Goal: Task Accomplishment & Management: Manage account settings

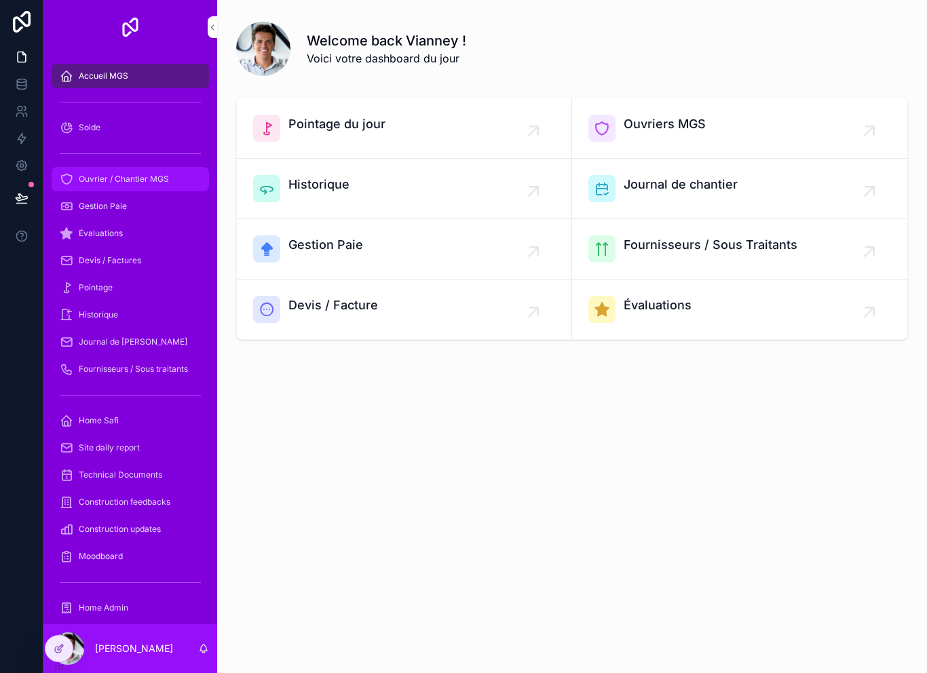
click at [150, 184] on span "Ouvrier / Chantier MGS" at bounding box center [124, 179] width 90 height 11
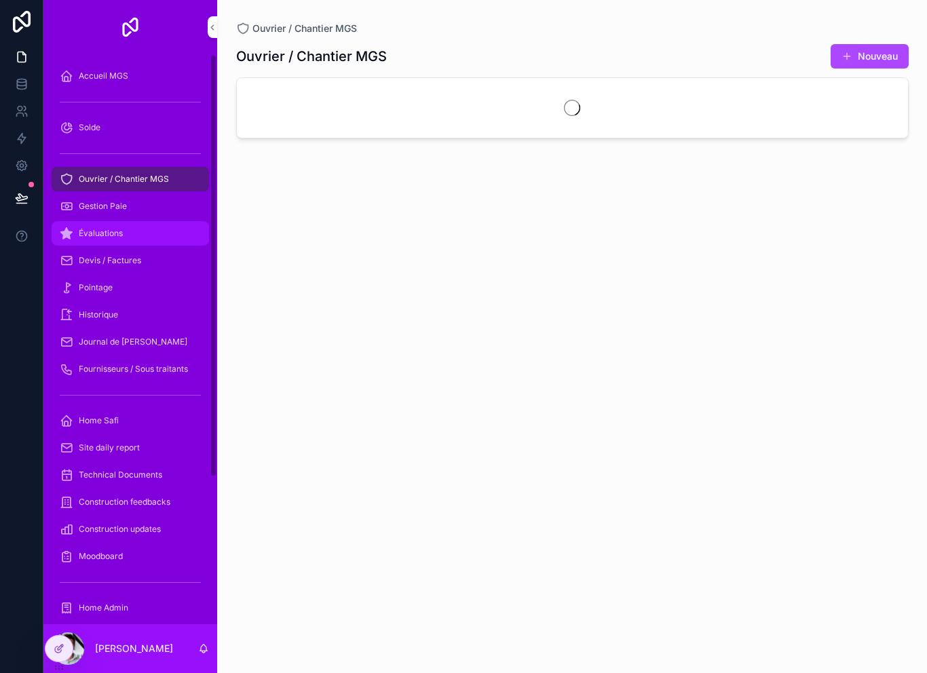
click at [161, 239] on div "Évaluations" at bounding box center [130, 234] width 141 height 22
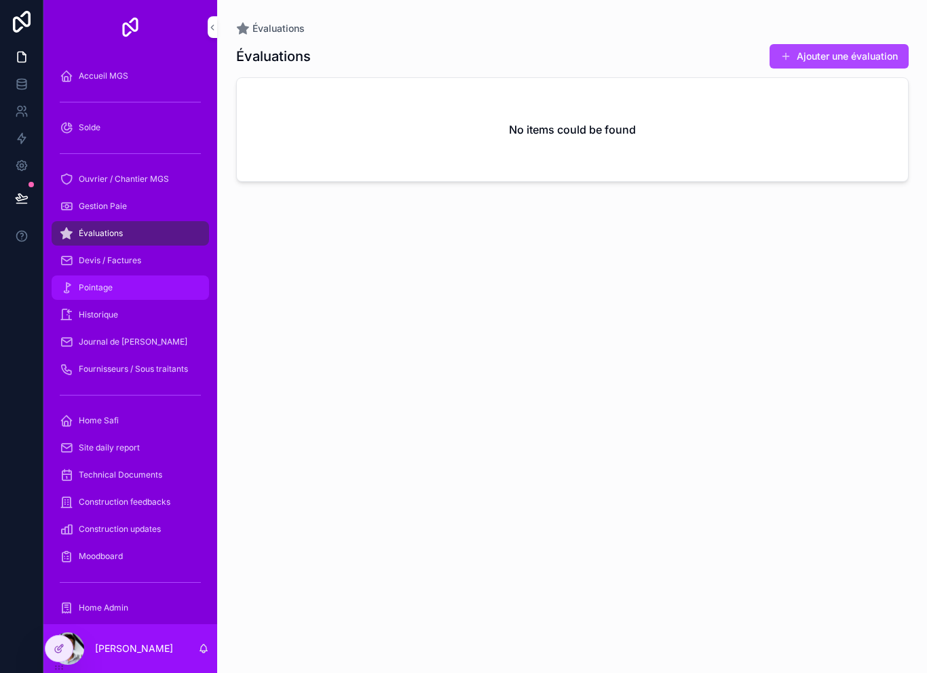
click at [158, 278] on div "Pointage" at bounding box center [130, 288] width 141 height 22
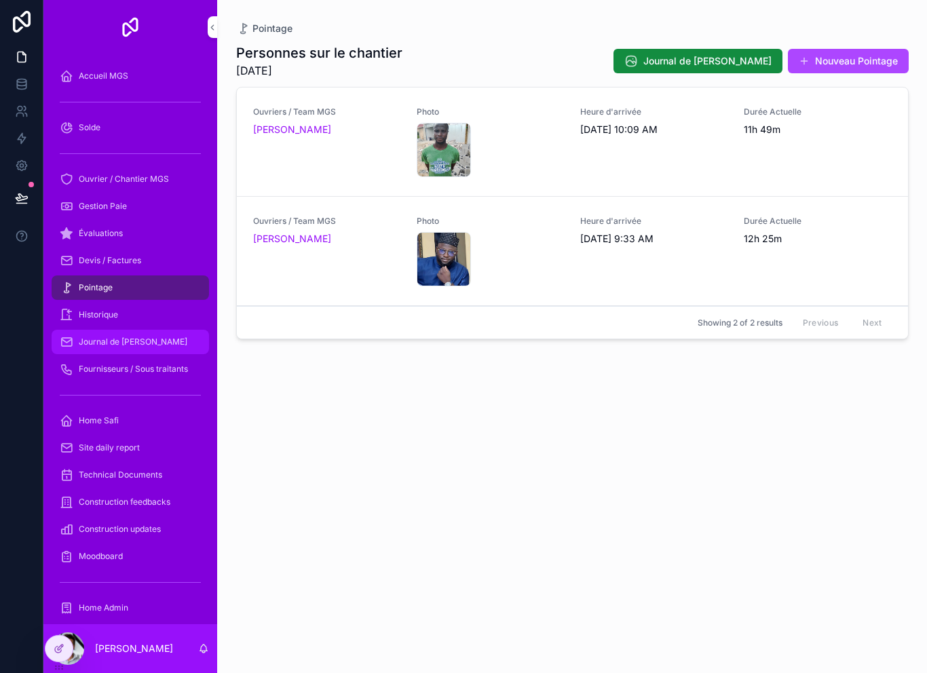
click at [162, 339] on div "Journal de [PERSON_NAME]" at bounding box center [130, 342] width 141 height 22
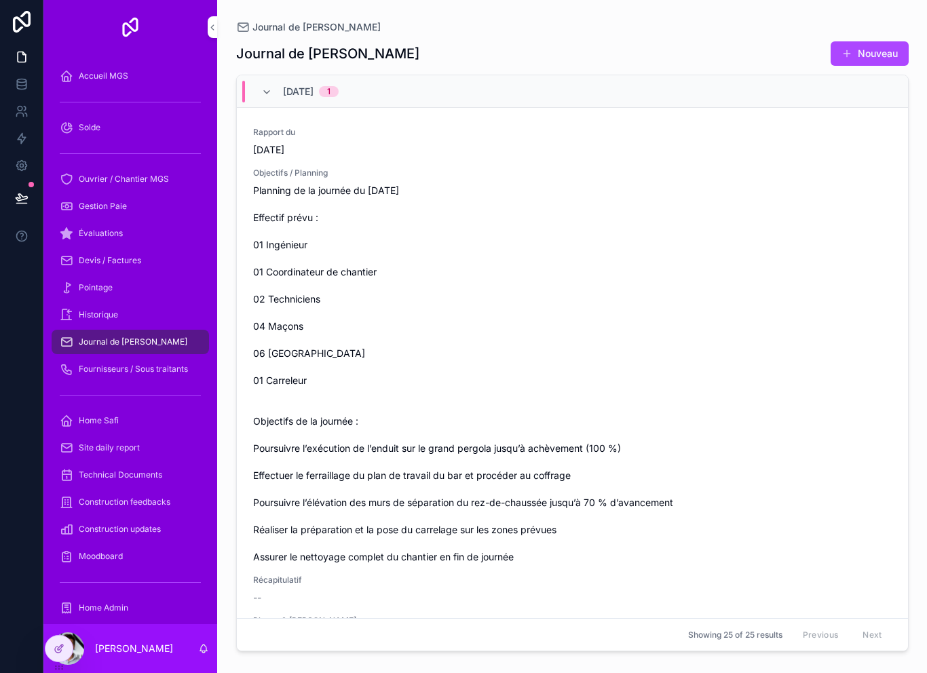
scroll to position [-1, 0]
click at [147, 373] on span "Fournisseurs / Sous traitants" at bounding box center [133, 369] width 109 height 11
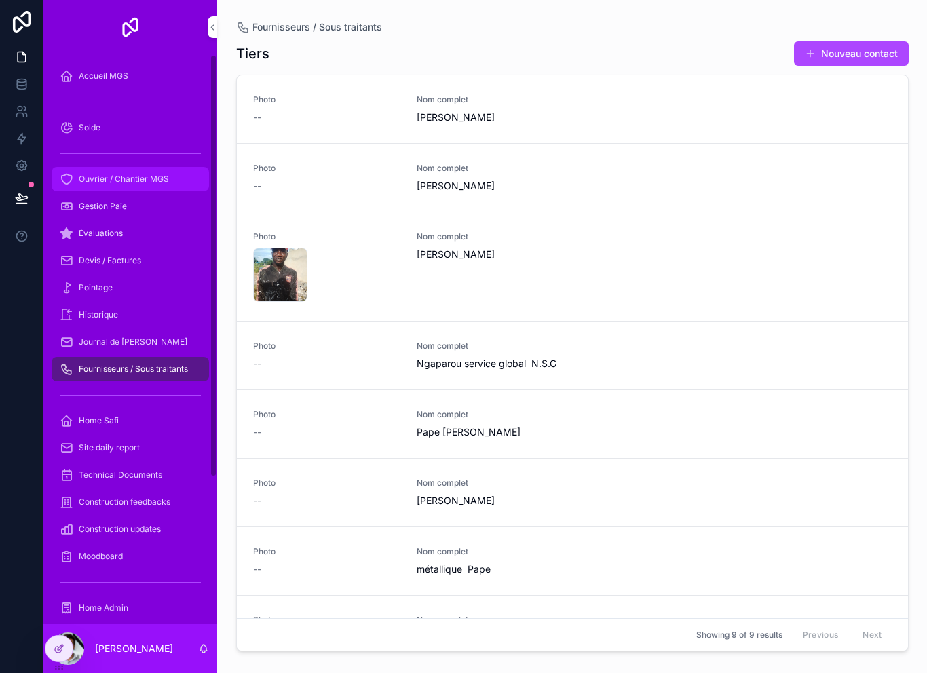
click at [155, 183] on span "Ouvrier / Chantier MGS" at bounding box center [124, 179] width 90 height 11
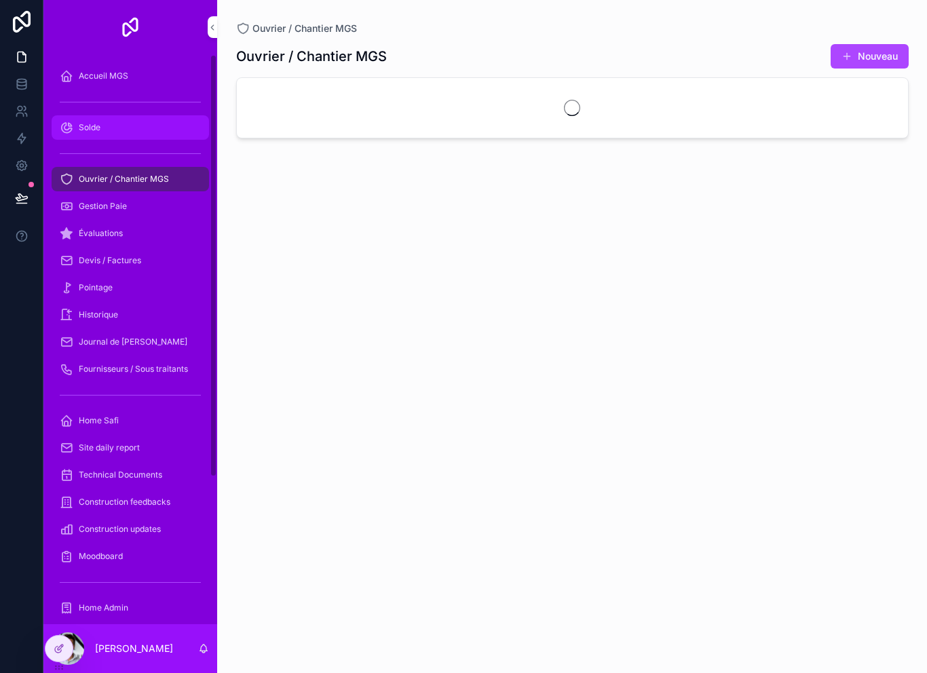
click at [134, 124] on div "Solde" at bounding box center [130, 128] width 141 height 22
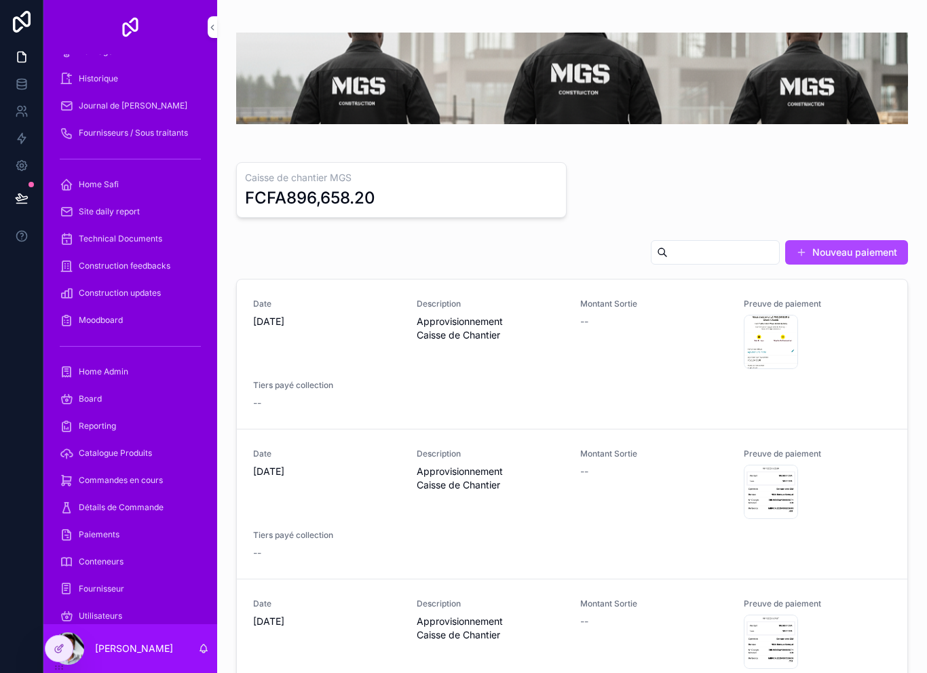
scroll to position [22, 0]
click at [140, 524] on div "Paiements" at bounding box center [130, 535] width 141 height 22
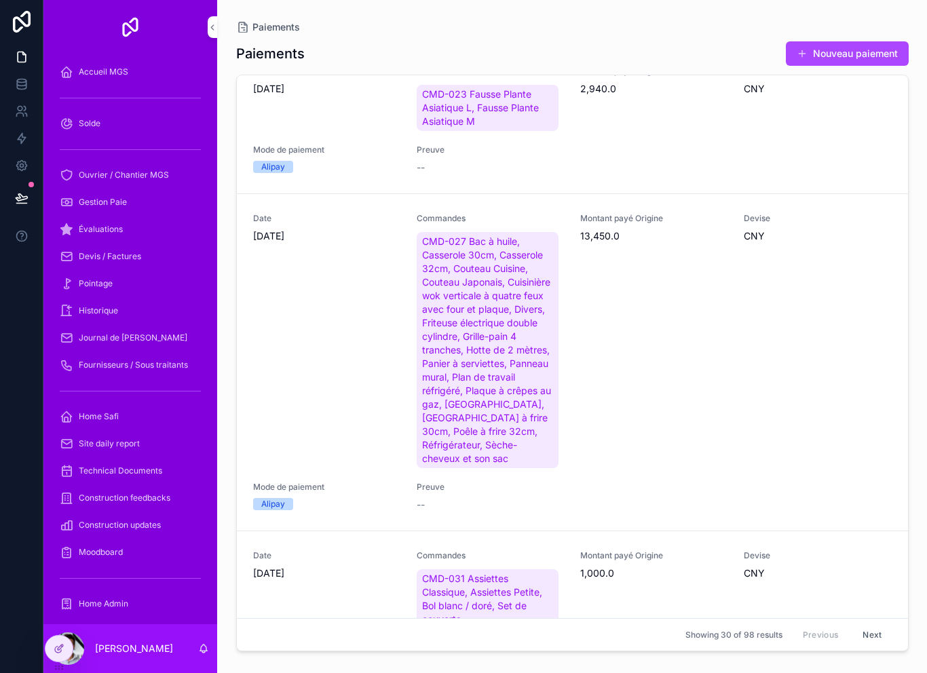
scroll to position [29, 0]
click at [851, 57] on button "Nouveau paiement" at bounding box center [847, 53] width 123 height 24
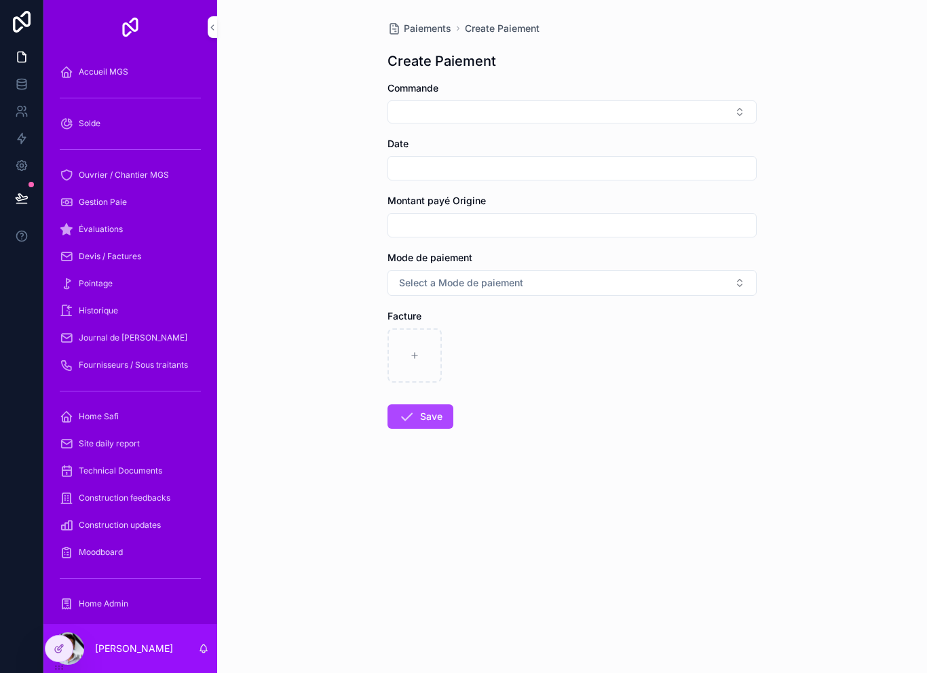
scroll to position [7, 0]
click at [510, 100] on button "Select Button" at bounding box center [572, 111] width 369 height 23
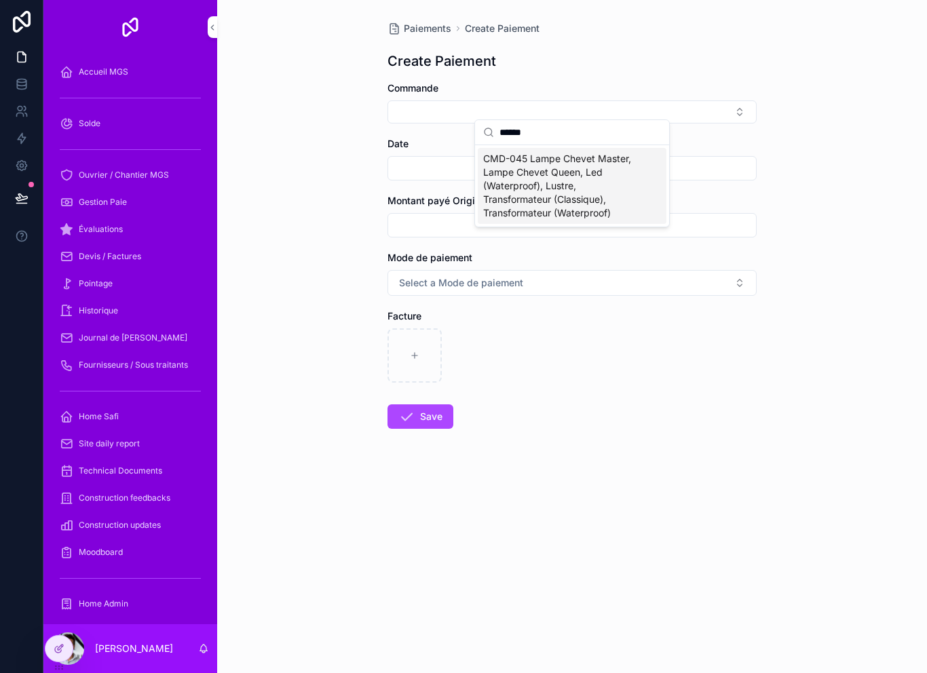
type input "******"
click at [560, 187] on span "CMD-045 Lampe Chevet Master, Lampe Chevet Queen, Led (Waterproof), Lustre, Tran…" at bounding box center [564, 186] width 162 height 68
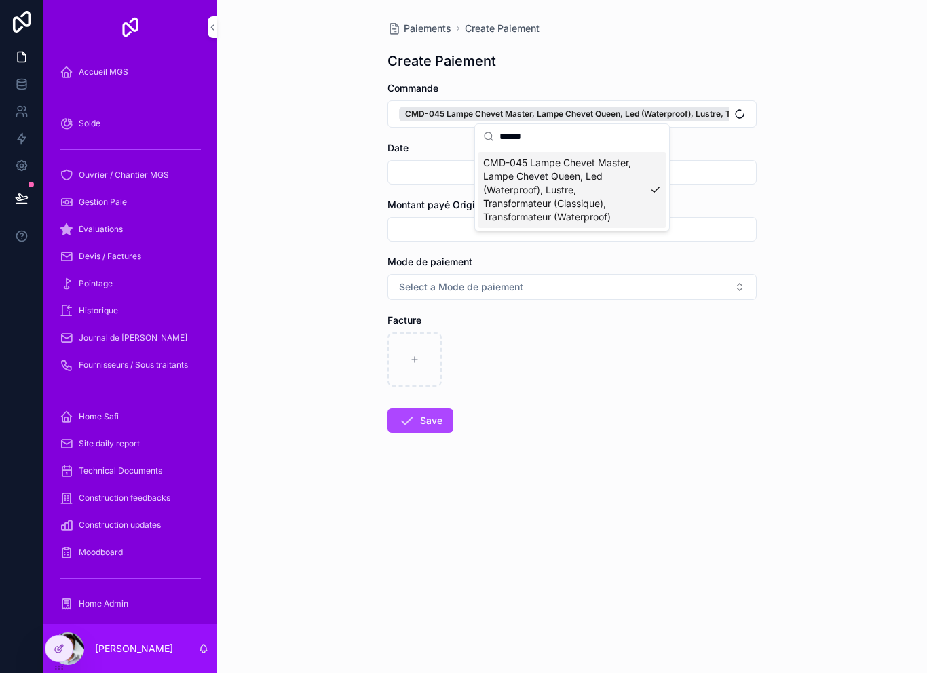
click at [415, 226] on input "scrollable content" at bounding box center [572, 229] width 368 height 19
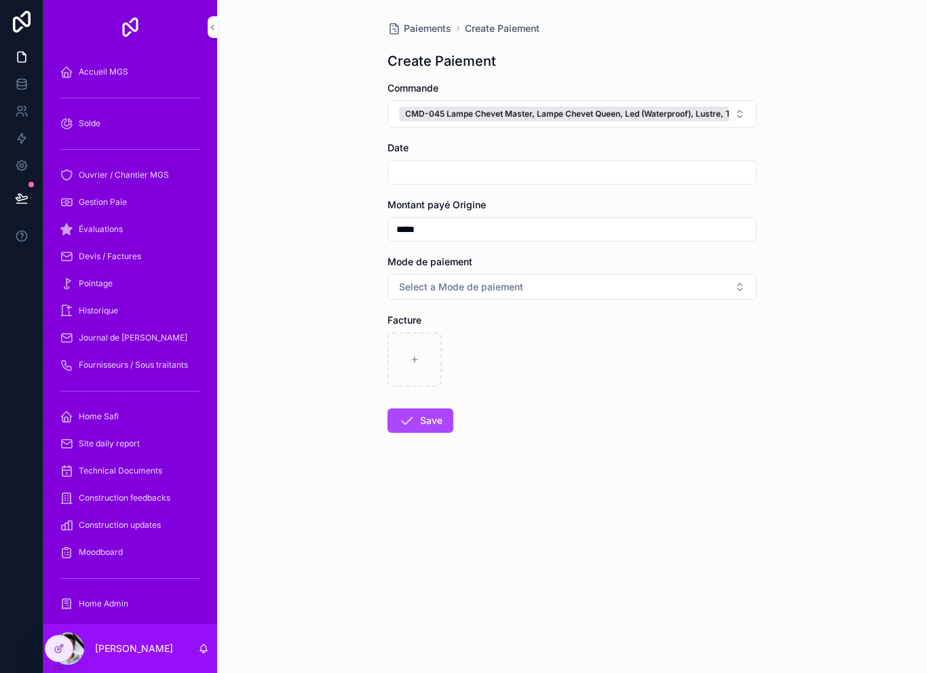
type input "*******"
click at [502, 172] on input "scrollable content" at bounding box center [572, 172] width 368 height 19
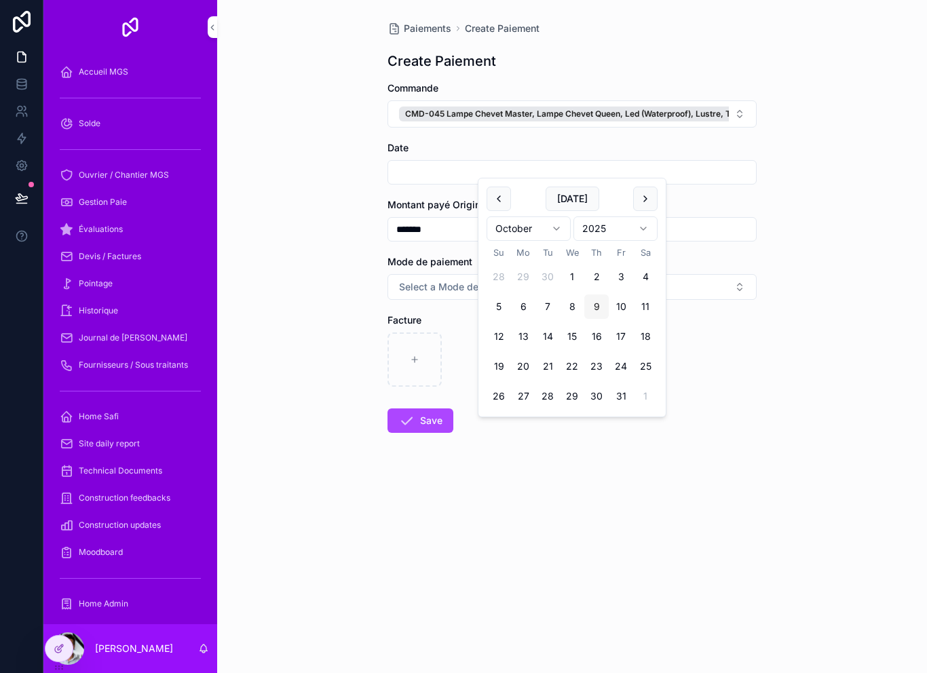
click at [601, 308] on button "9" at bounding box center [596, 307] width 24 height 24
type input "*********"
click at [341, 315] on div "Paiements Create Paiement Create Paiement Commande CMD-045 Lampe Chevet Master,…" at bounding box center [572, 336] width 710 height 673
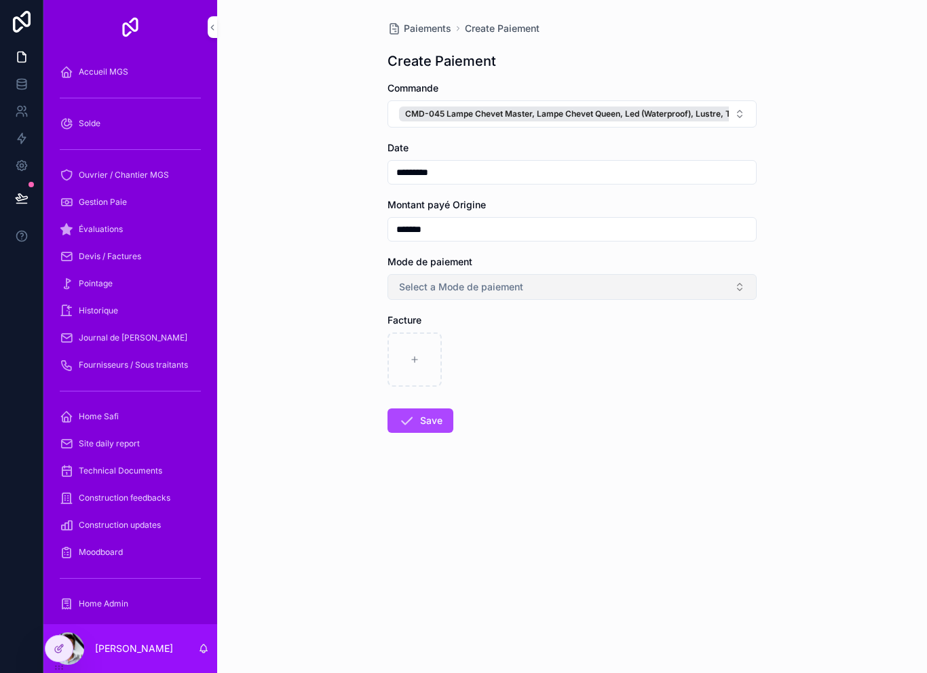
click at [459, 292] on button "Select a Mode de paiement" at bounding box center [572, 287] width 369 height 26
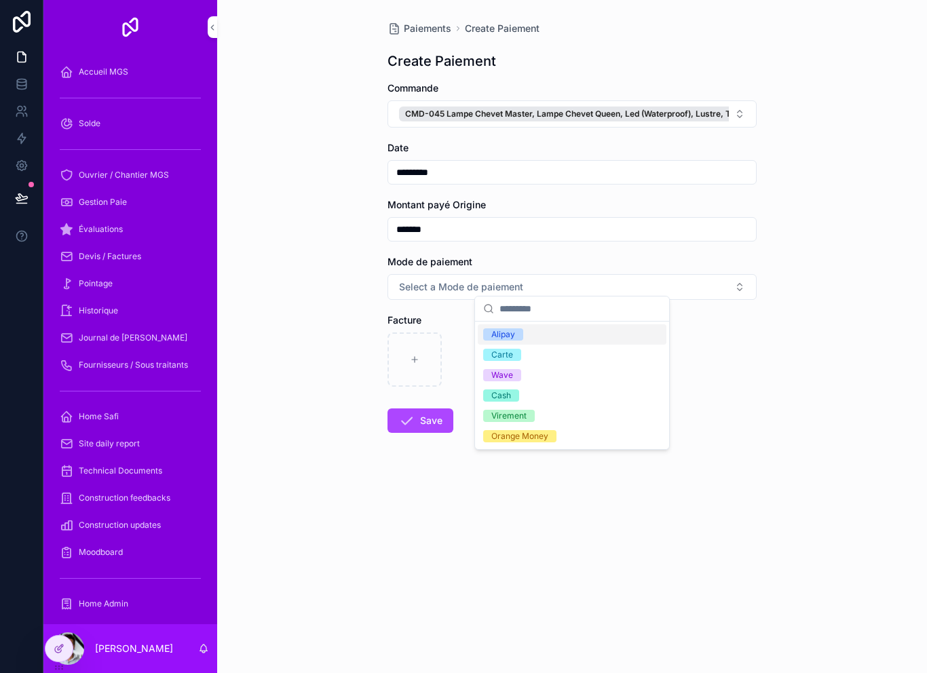
click at [556, 335] on div "Alipay" at bounding box center [572, 334] width 189 height 20
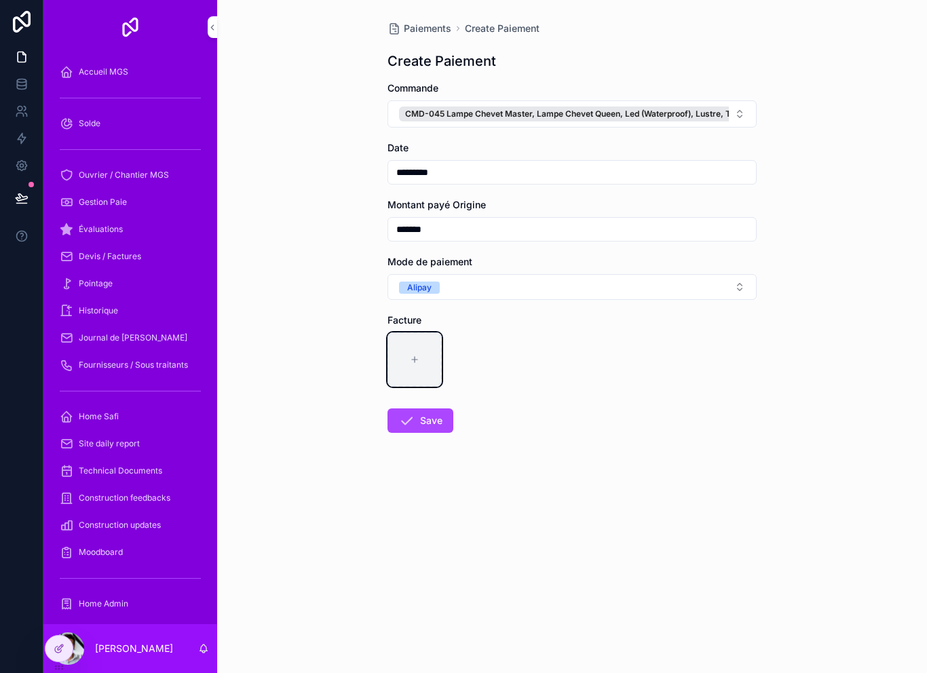
click at [413, 360] on icon "scrollable content" at bounding box center [414, 360] width 5 height 0
type input "**********"
click at [432, 413] on button "Save" at bounding box center [421, 421] width 66 height 24
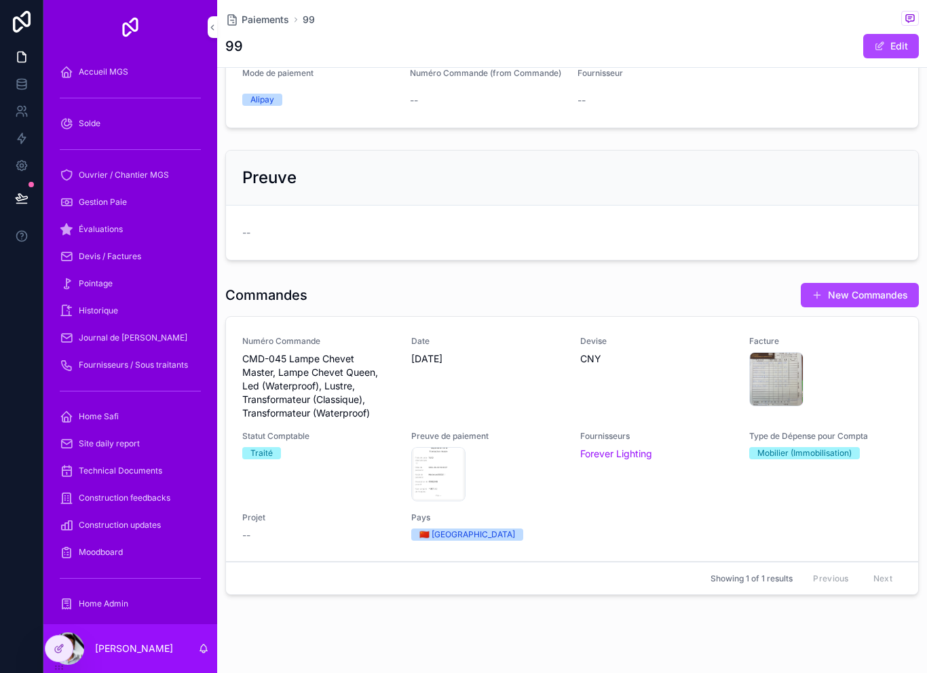
scroll to position [213, 0]
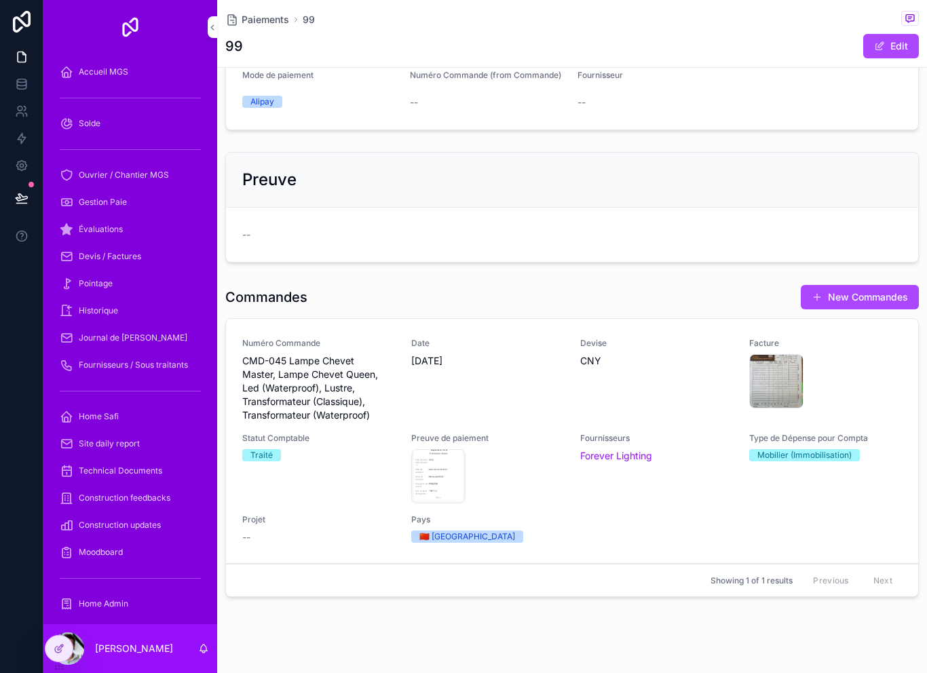
click at [538, 381] on div "Date [DATE]" at bounding box center [487, 380] width 153 height 84
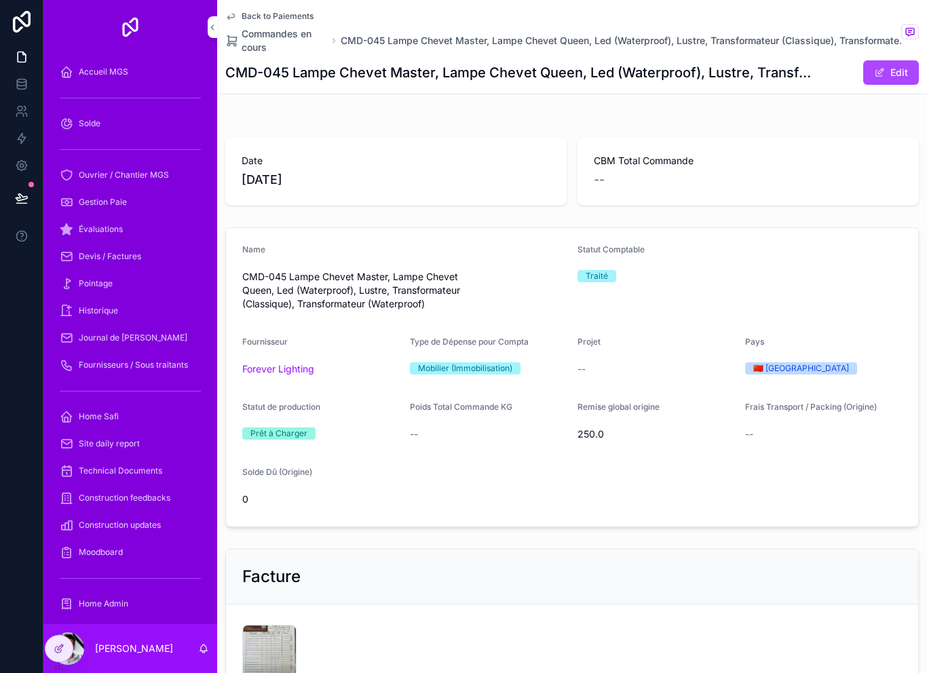
click at [271, 12] on span "Back to Paiements" at bounding box center [278, 16] width 72 height 11
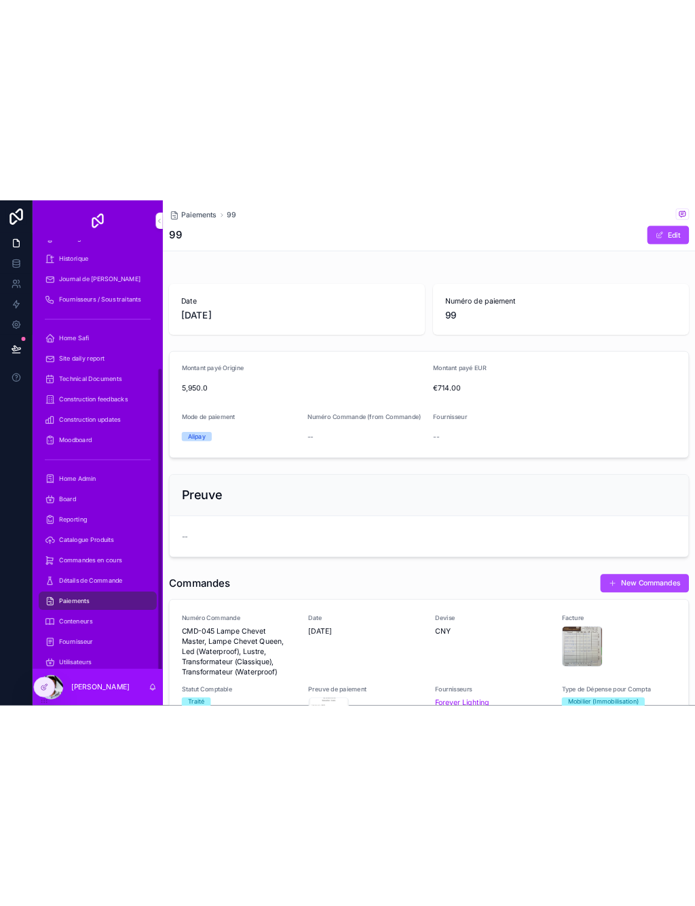
scroll to position [236, 0]
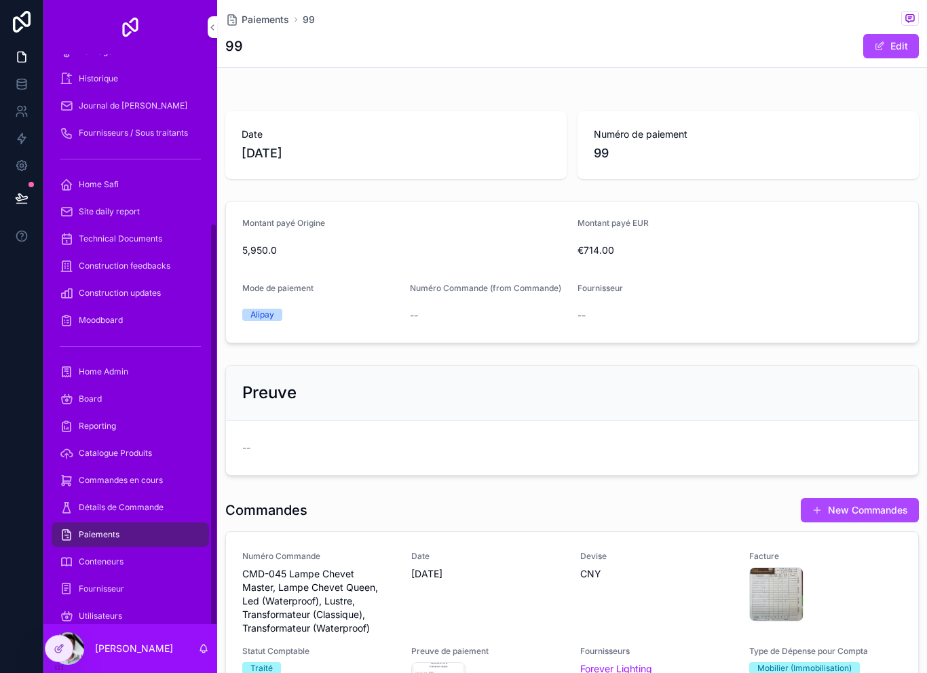
click at [145, 538] on div "Paiements" at bounding box center [130, 535] width 141 height 22
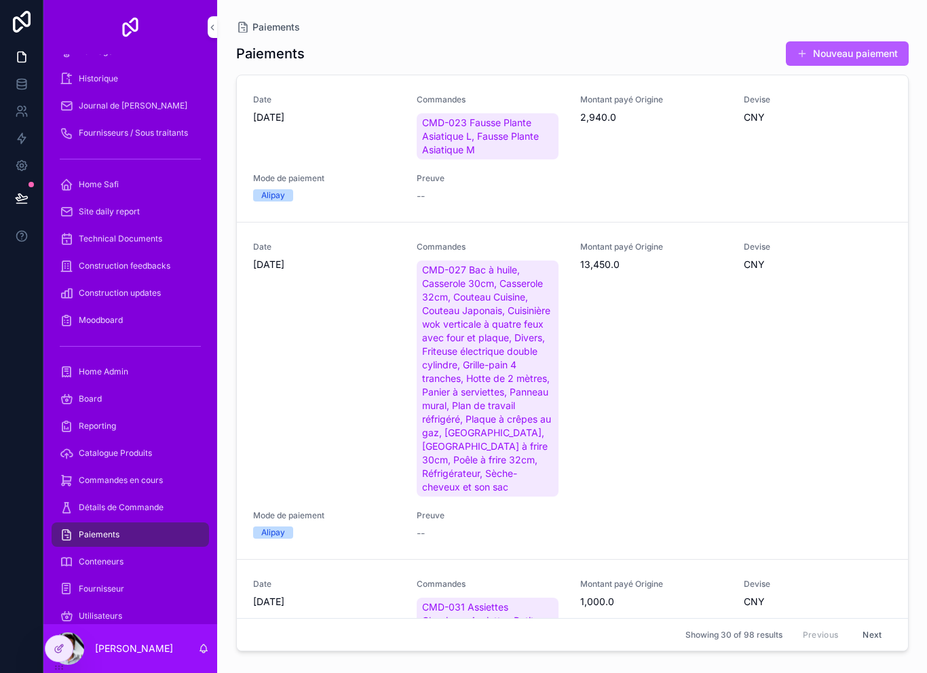
click at [846, 43] on button "Nouveau paiement" at bounding box center [847, 53] width 123 height 24
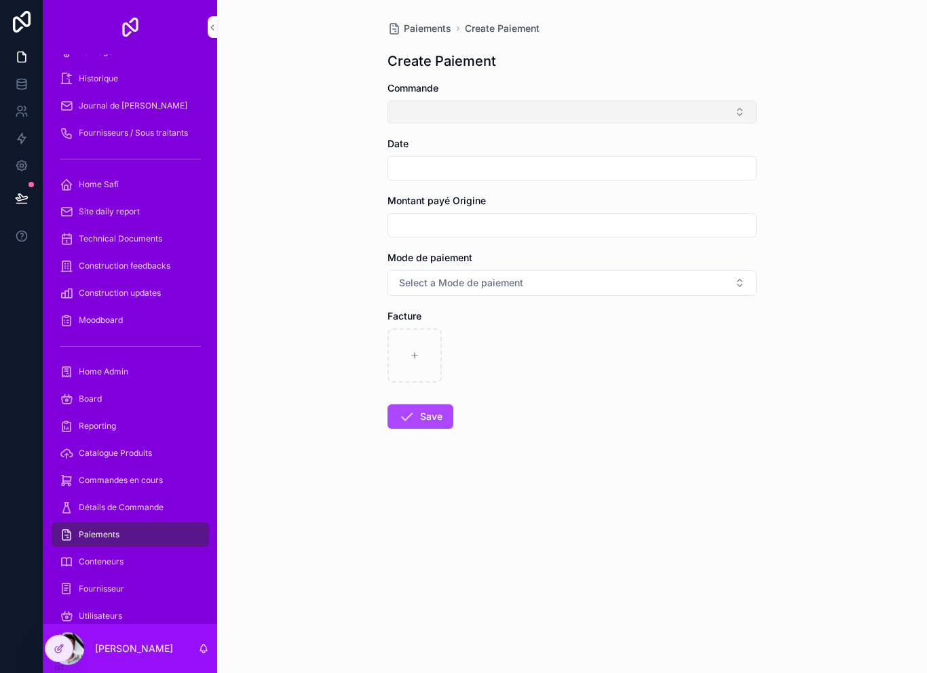
click at [595, 123] on button "Select Button" at bounding box center [572, 111] width 369 height 23
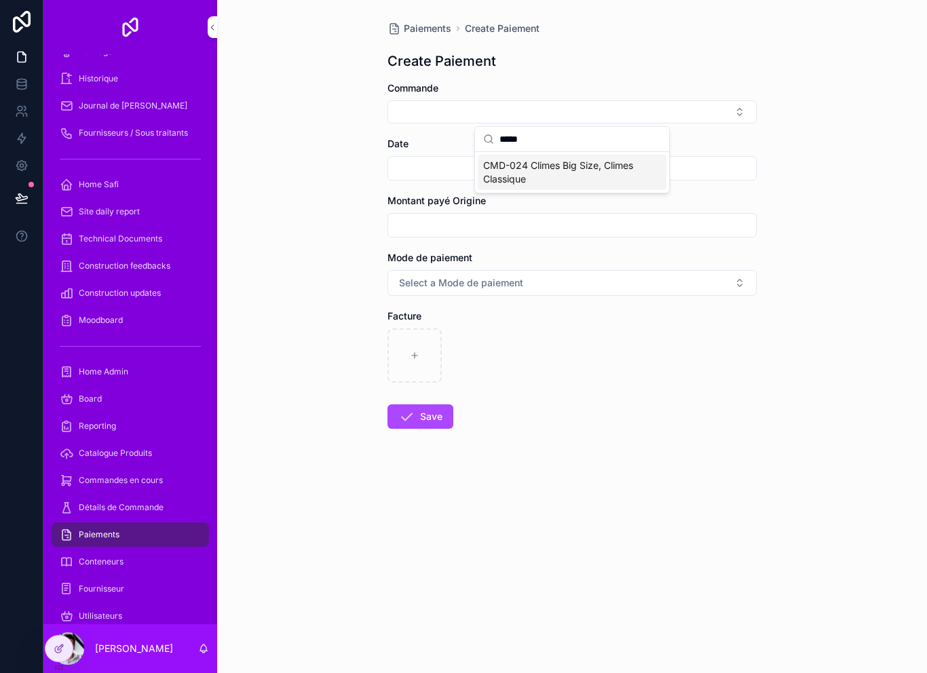
type input "*****"
click at [574, 176] on span "CMD-024 Climes Big Size, Climes Classique" at bounding box center [564, 172] width 162 height 27
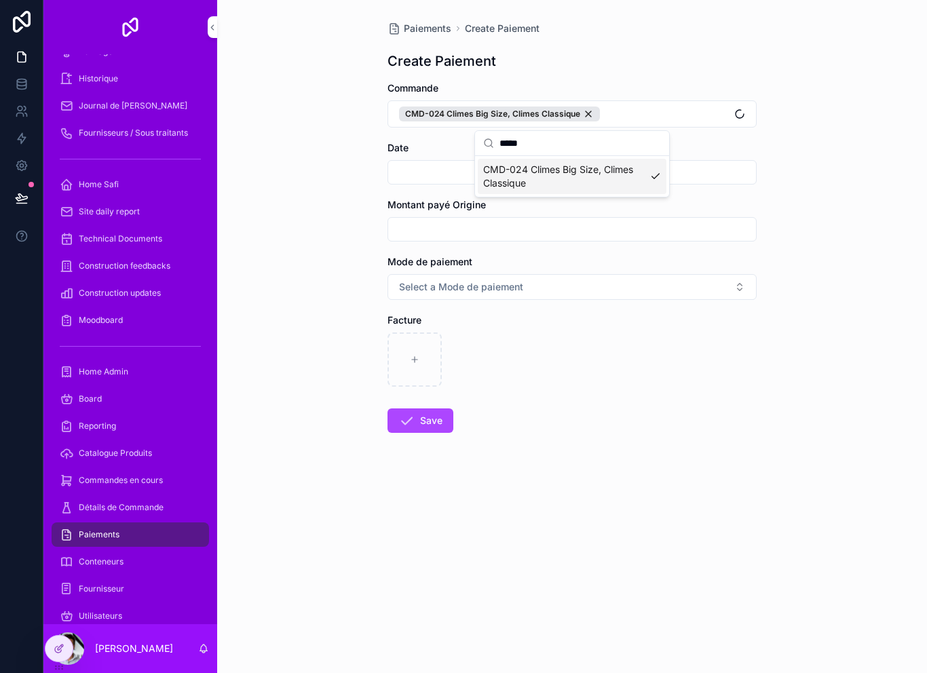
click at [417, 168] on input "scrollable content" at bounding box center [572, 172] width 368 height 19
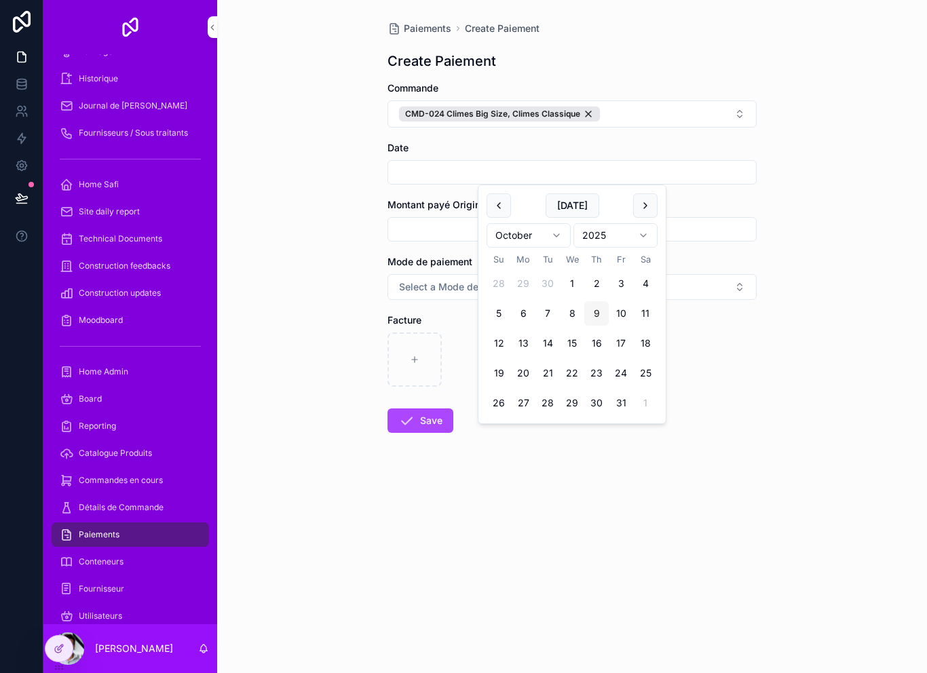
click at [595, 310] on button "9" at bounding box center [596, 313] width 24 height 24
type input "*********"
click at [419, 228] on input "scrollable content" at bounding box center [572, 229] width 368 height 19
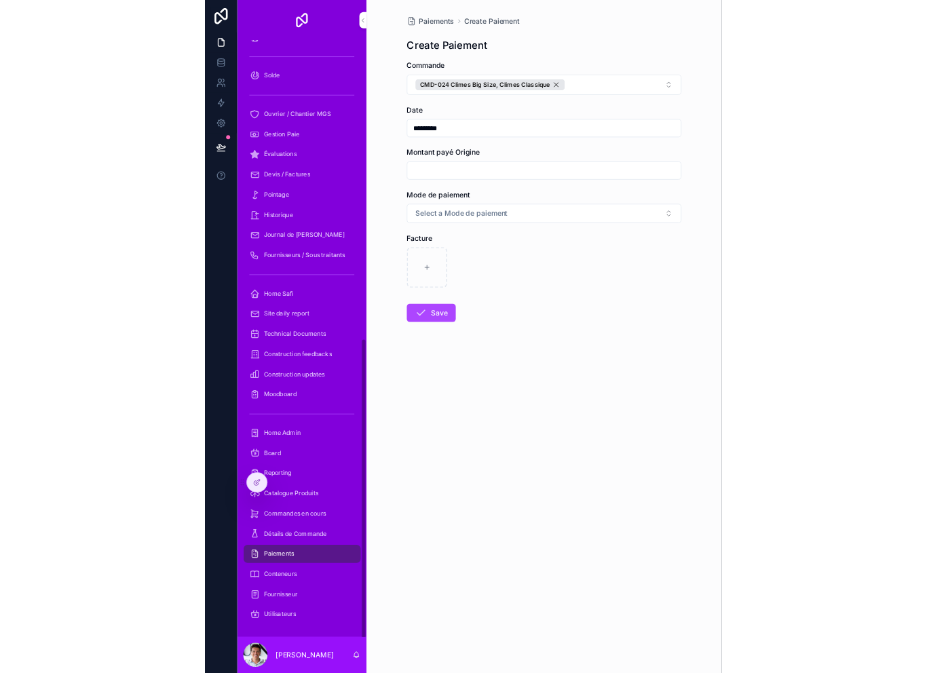
scroll to position [4, 0]
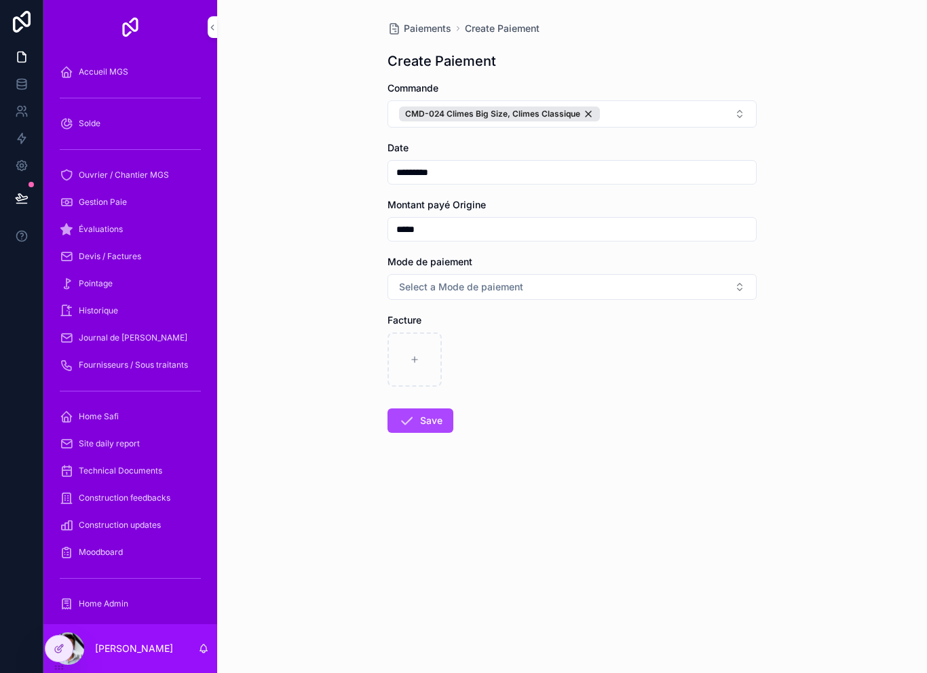
type input "*******"
click at [569, 278] on button "Select a Mode de paiement" at bounding box center [572, 287] width 369 height 26
click at [563, 342] on div "Alipay" at bounding box center [572, 341] width 189 height 20
click at [422, 374] on div "scrollable content" at bounding box center [415, 360] width 54 height 54
type input "**********"
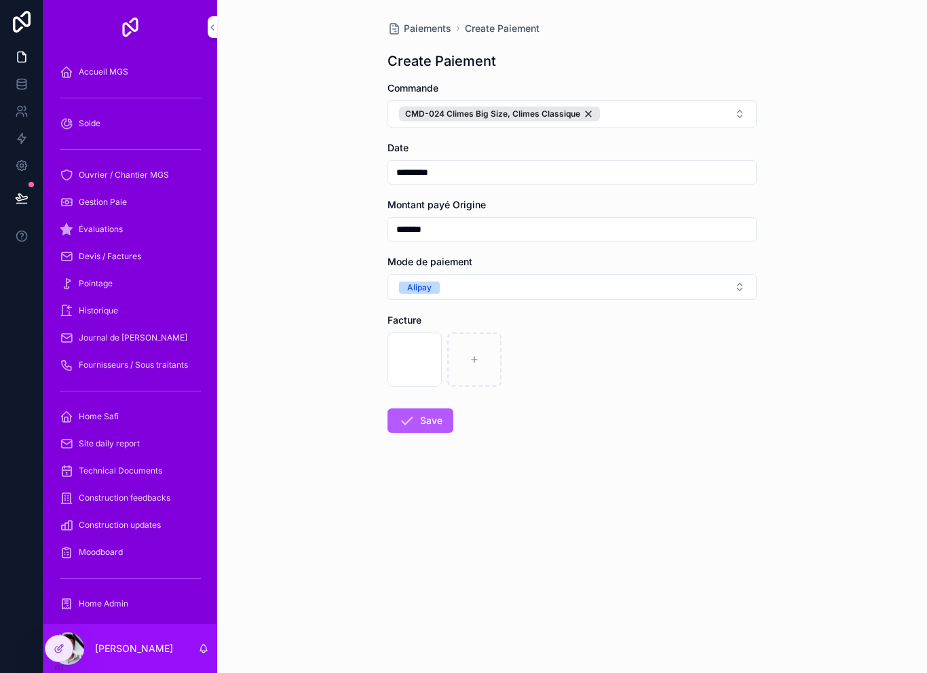
click at [428, 431] on button "Save" at bounding box center [421, 421] width 66 height 24
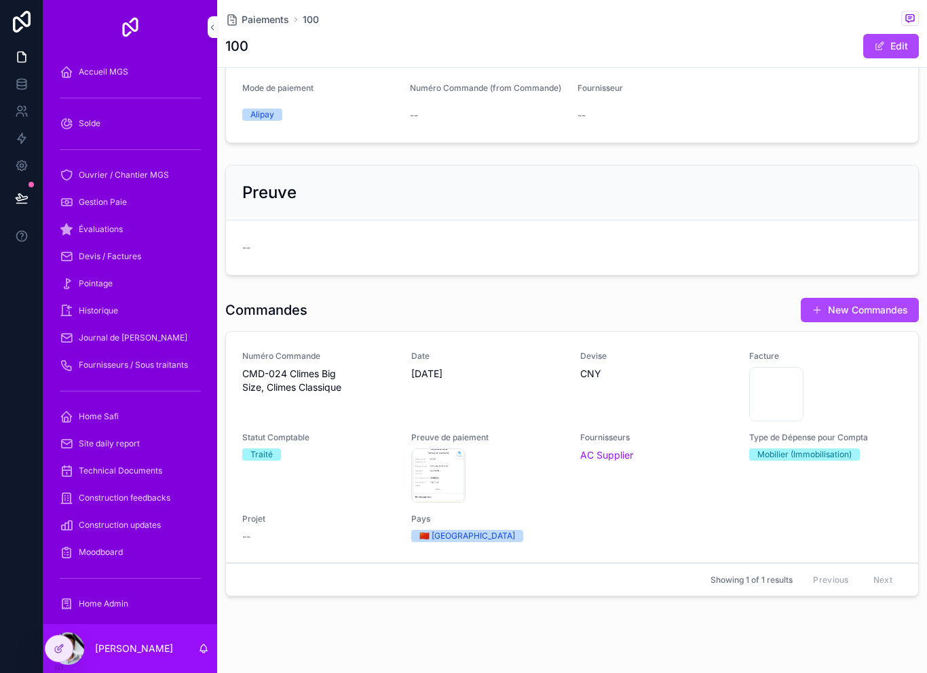
scroll to position [200, 0]
click at [535, 403] on div "Date [DATE]" at bounding box center [487, 387] width 153 height 71
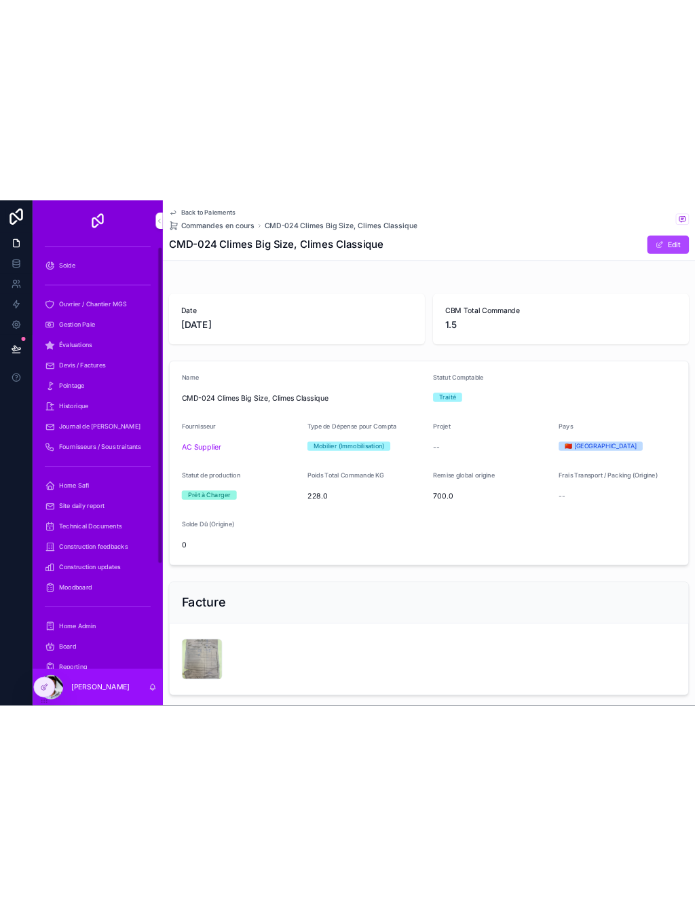
scroll to position [50, 0]
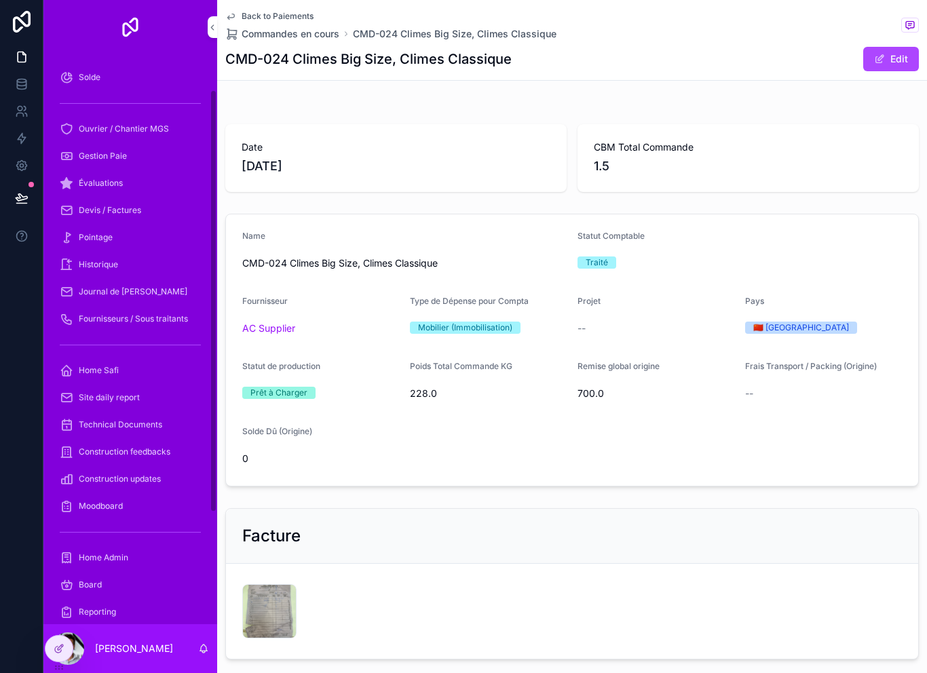
click at [291, 12] on span "Back to Paiements" at bounding box center [278, 16] width 72 height 11
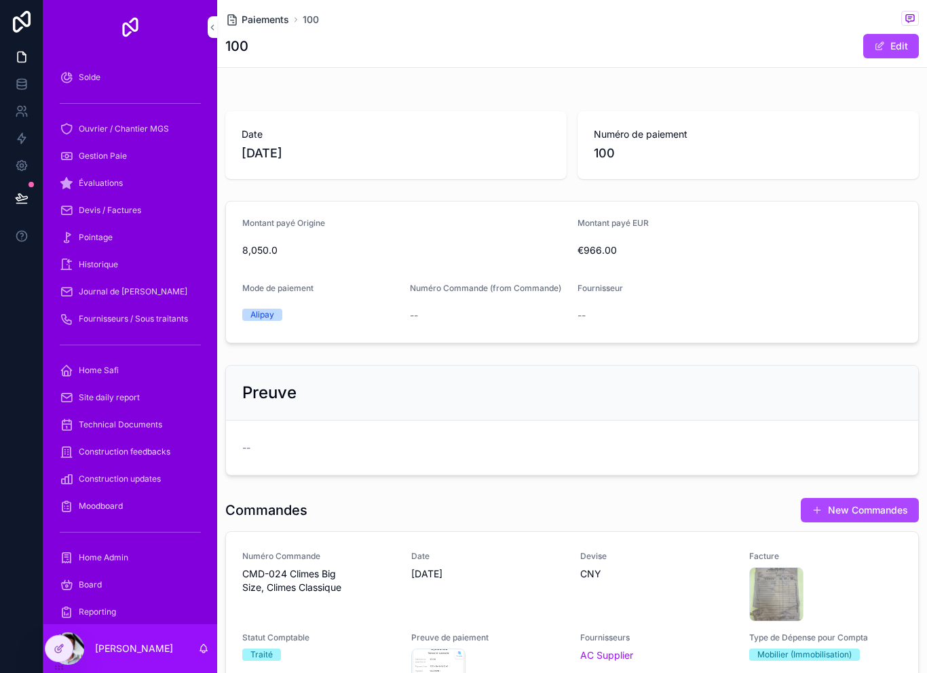
click at [261, 20] on span "Paiements" at bounding box center [266, 20] width 48 height 14
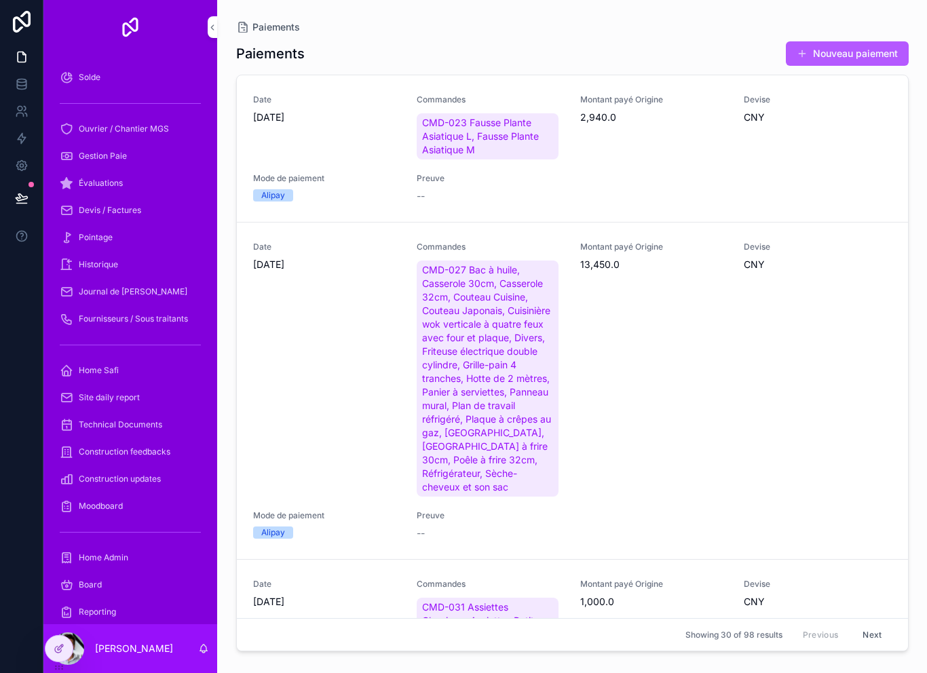
click at [849, 50] on button "Nouveau paiement" at bounding box center [847, 53] width 123 height 24
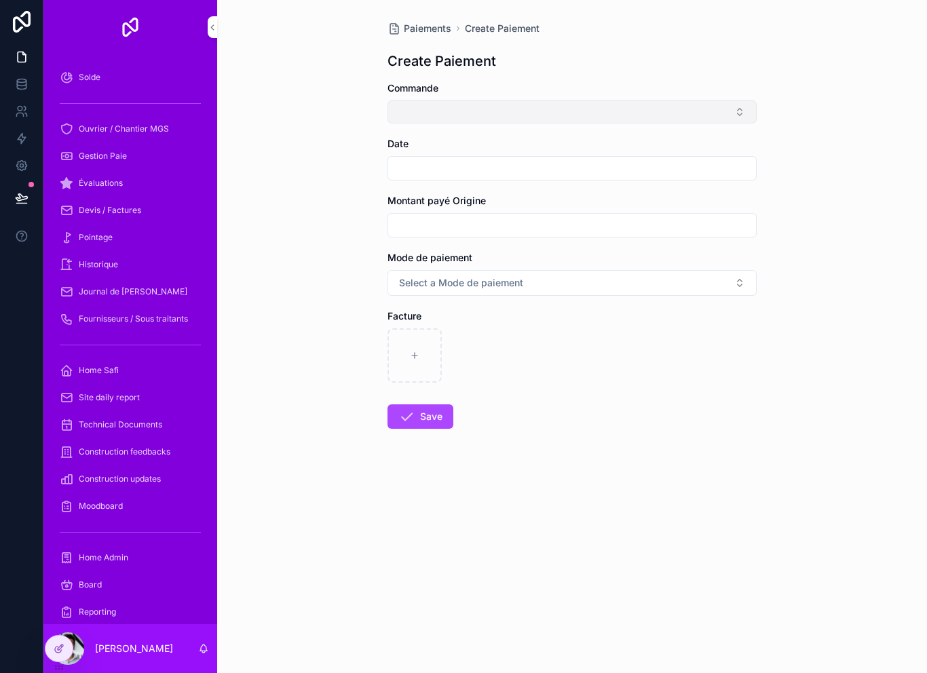
click at [581, 122] on button "Select Button" at bounding box center [572, 111] width 369 height 23
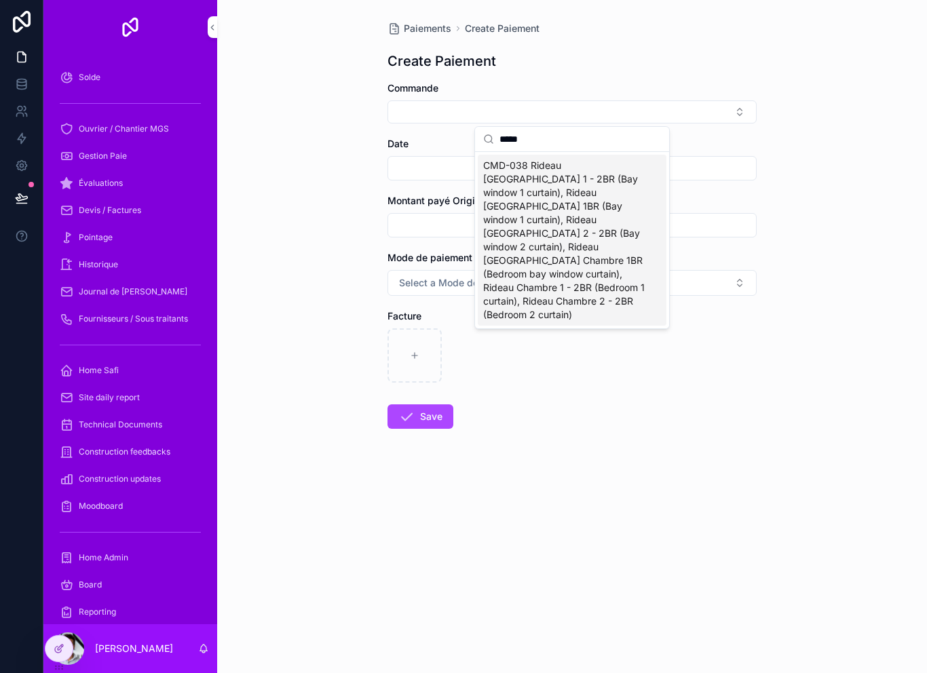
type input "*****"
click at [562, 230] on span "CMD-038 Rideau [GEOGRAPHIC_DATA] 1 - 2BR (Bay window 1 curtain), Rideau [GEOGRA…" at bounding box center [564, 240] width 162 height 163
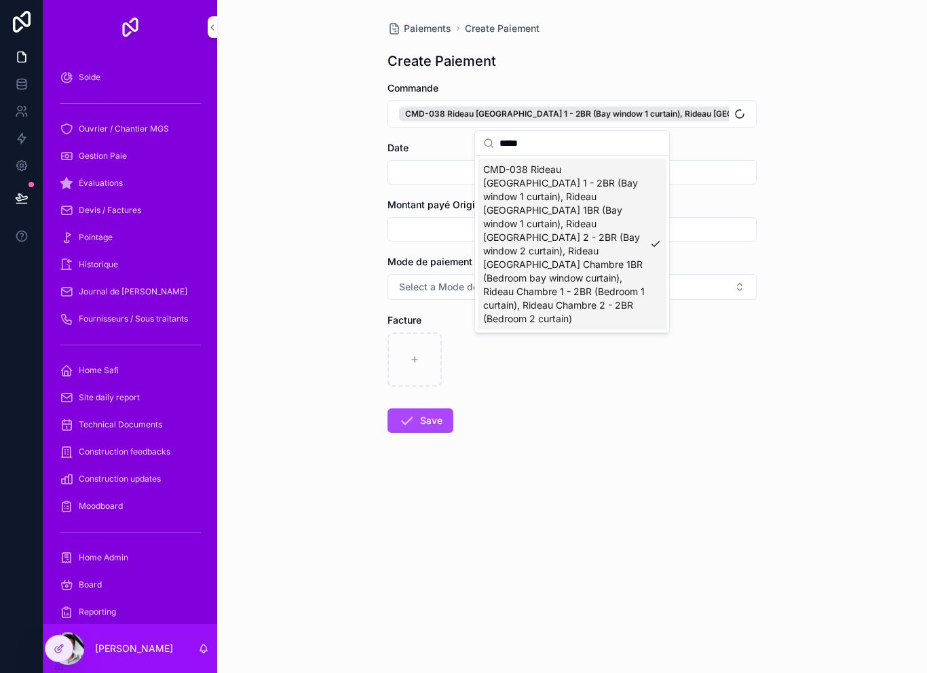
click at [426, 176] on input "scrollable content" at bounding box center [572, 172] width 368 height 19
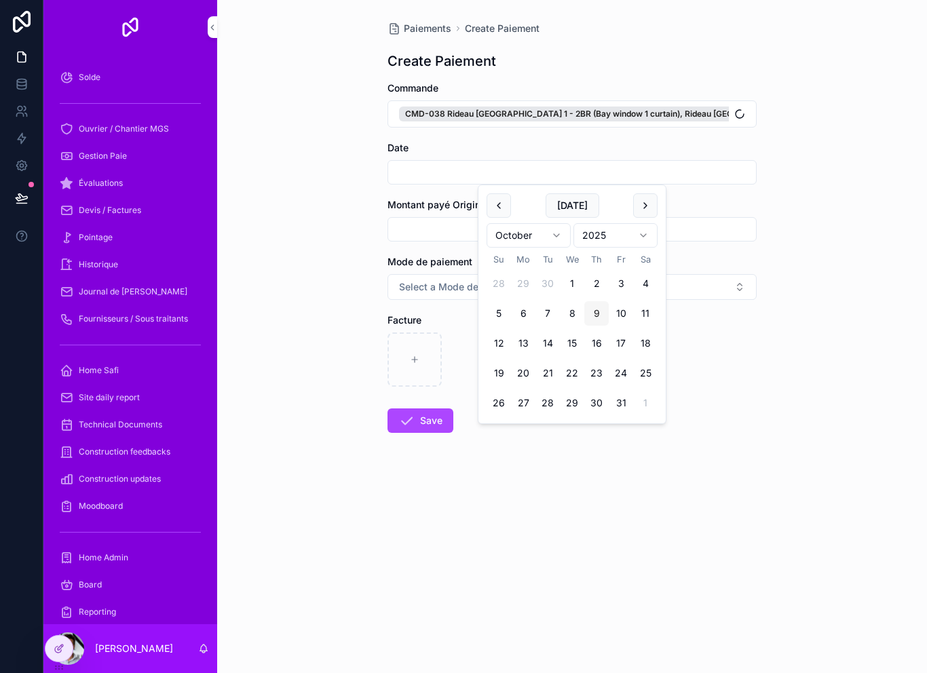
click at [595, 318] on button "9" at bounding box center [596, 313] width 24 height 24
type input "*********"
click at [352, 243] on div "Paiements Create Paiement Create Paiement Commande CMD-038 Rideau [GEOGRAPHIC_D…" at bounding box center [572, 336] width 710 height 673
click at [426, 237] on input "scrollable content" at bounding box center [572, 229] width 368 height 19
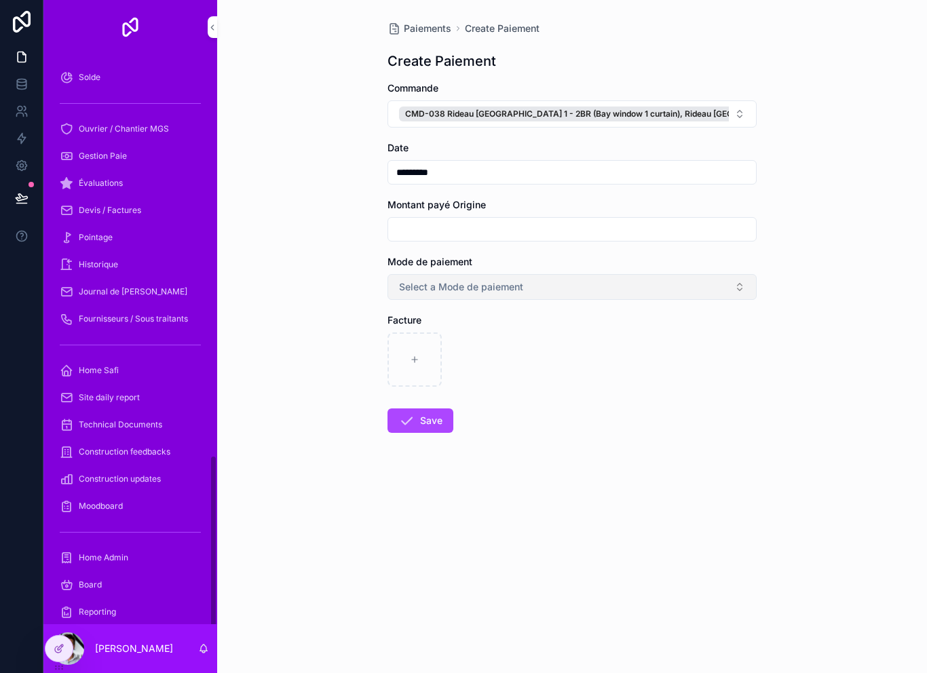
scroll to position [4, 0]
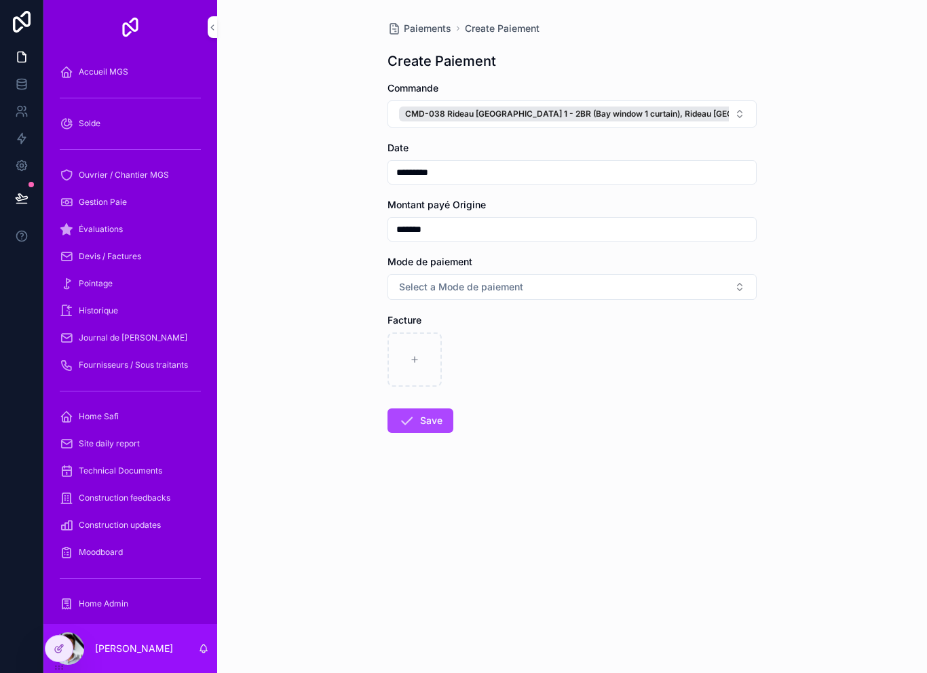
type input "*******"
click at [550, 286] on button "Select a Mode de paiement" at bounding box center [572, 287] width 369 height 26
click at [548, 357] on div "Carte" at bounding box center [572, 362] width 189 height 20
click at [521, 299] on button "Carte" at bounding box center [572, 287] width 369 height 26
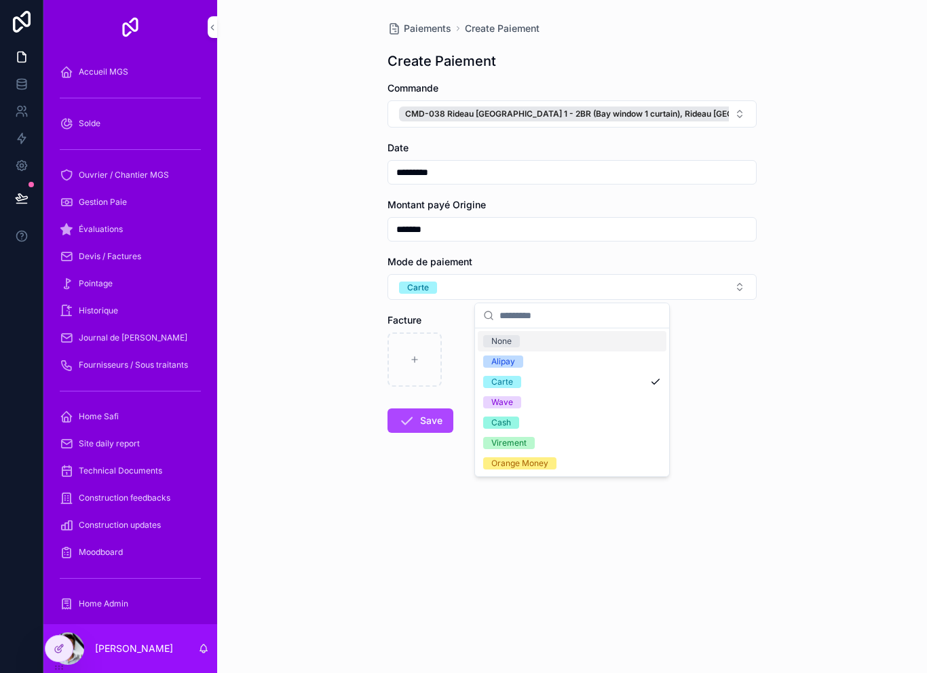
click at [549, 365] on div "Alipay" at bounding box center [572, 362] width 189 height 20
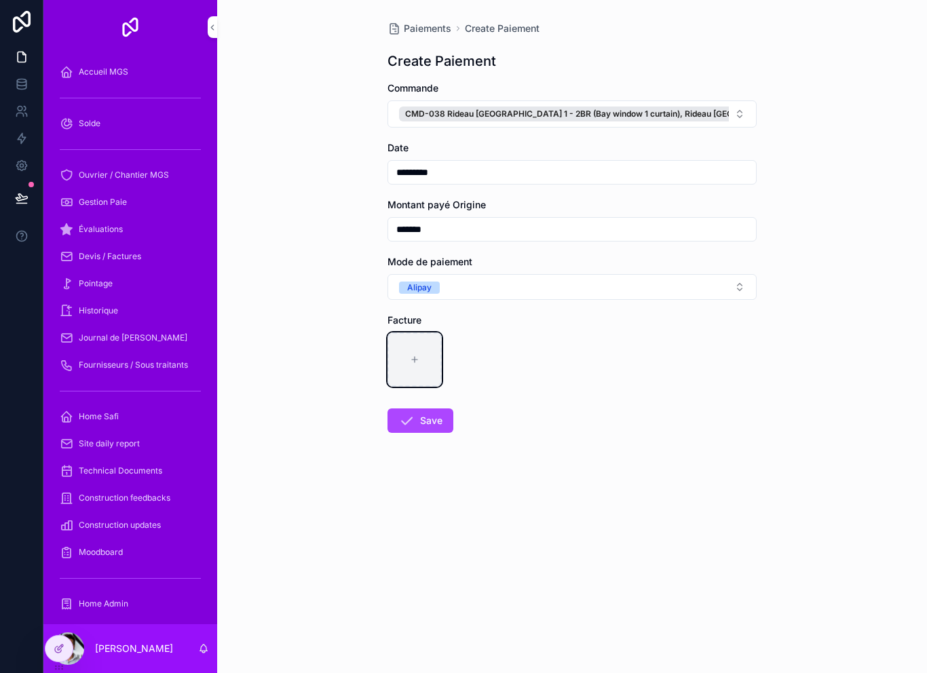
click at [420, 358] on div "scrollable content" at bounding box center [415, 360] width 54 height 54
type input "**********"
click at [431, 430] on button "Save" at bounding box center [421, 421] width 66 height 24
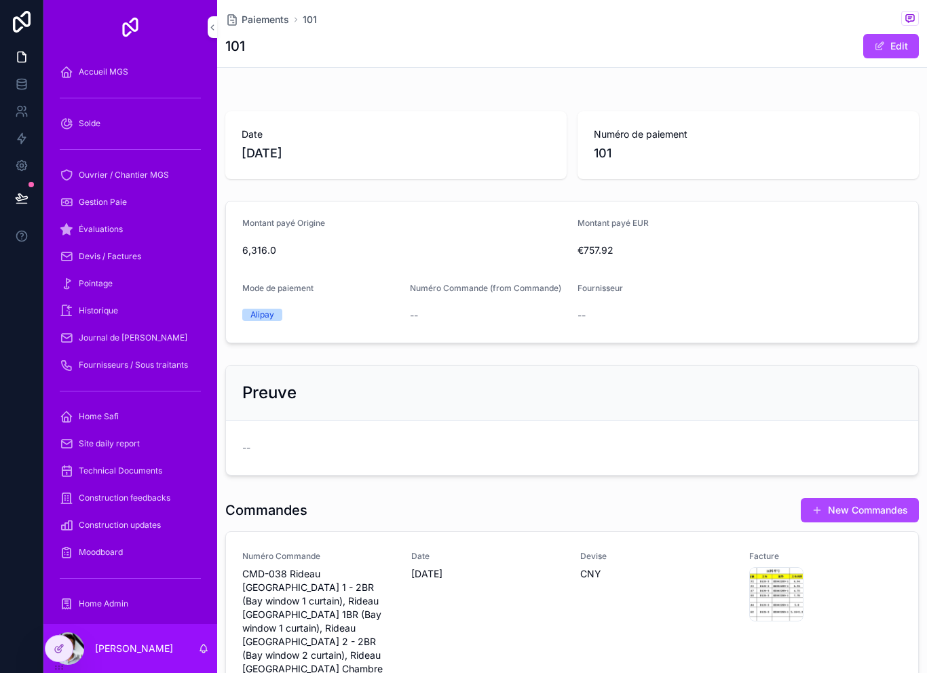
click at [502, 603] on div "Date [DATE]" at bounding box center [487, 647] width 153 height 193
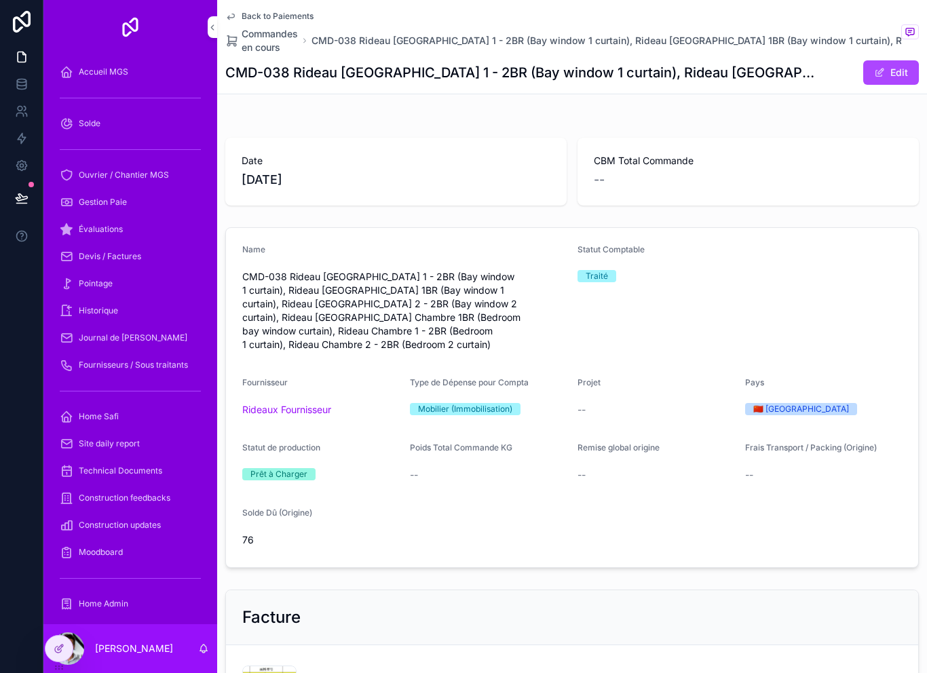
click at [299, 18] on span "Back to Paiements" at bounding box center [278, 16] width 72 height 11
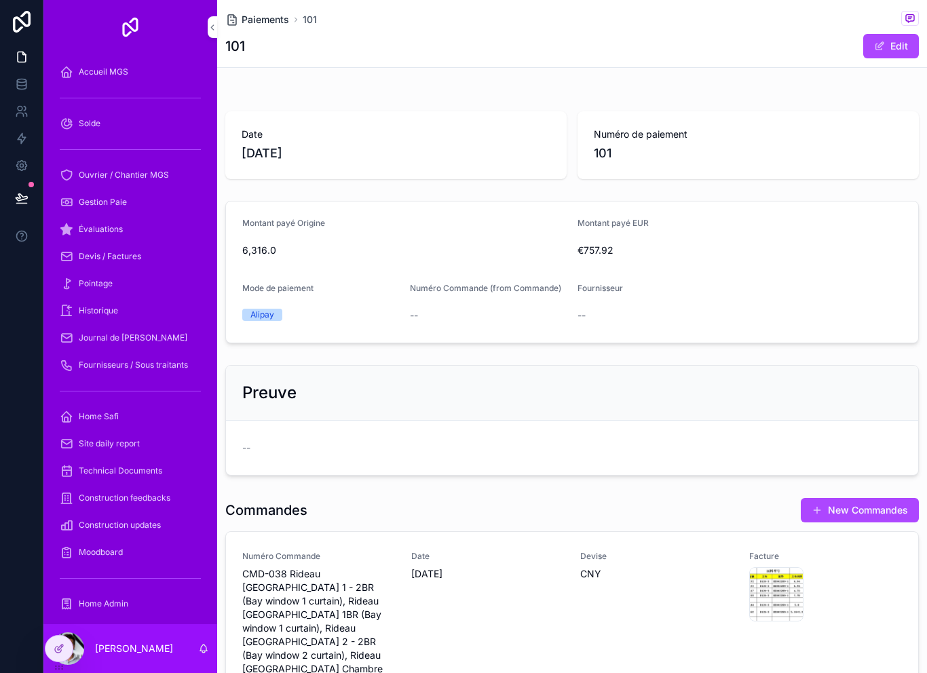
click at [268, 20] on span "Paiements" at bounding box center [266, 20] width 48 height 14
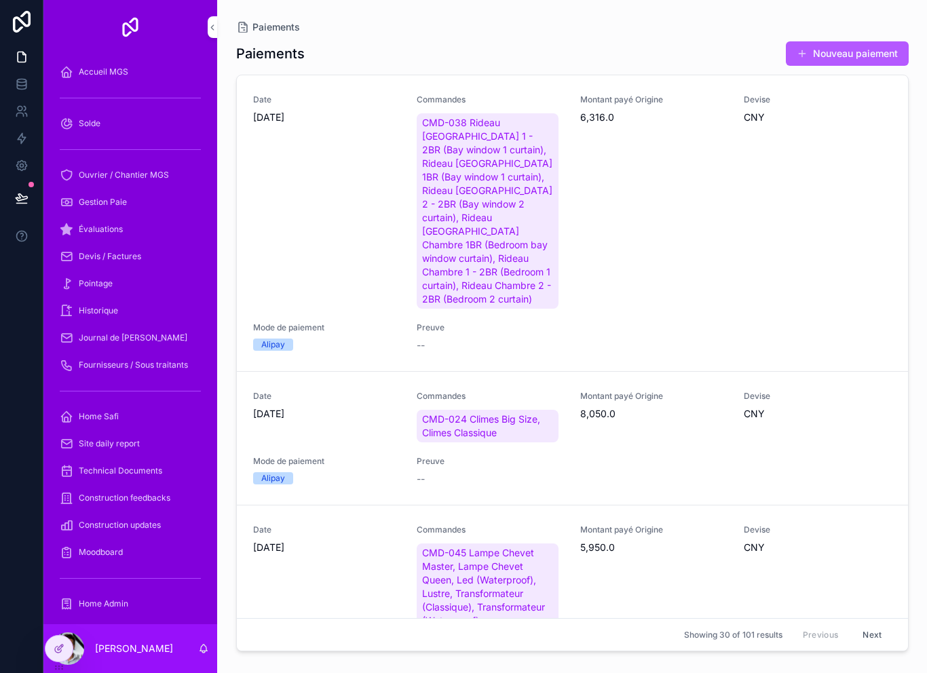
click at [818, 62] on button "Nouveau paiement" at bounding box center [847, 53] width 123 height 24
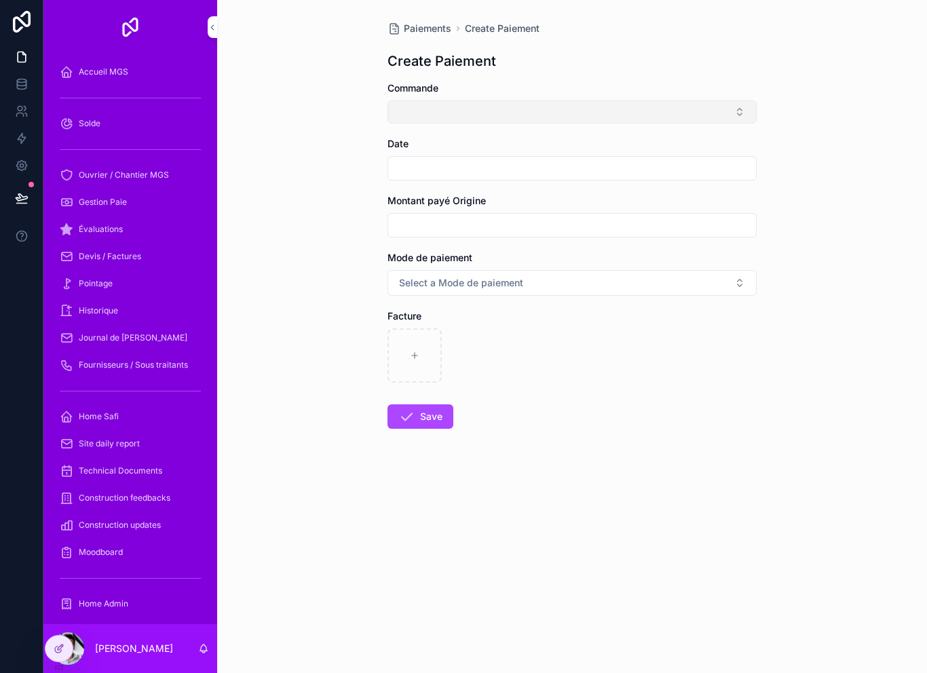
click at [529, 119] on button "Select Button" at bounding box center [572, 111] width 369 height 23
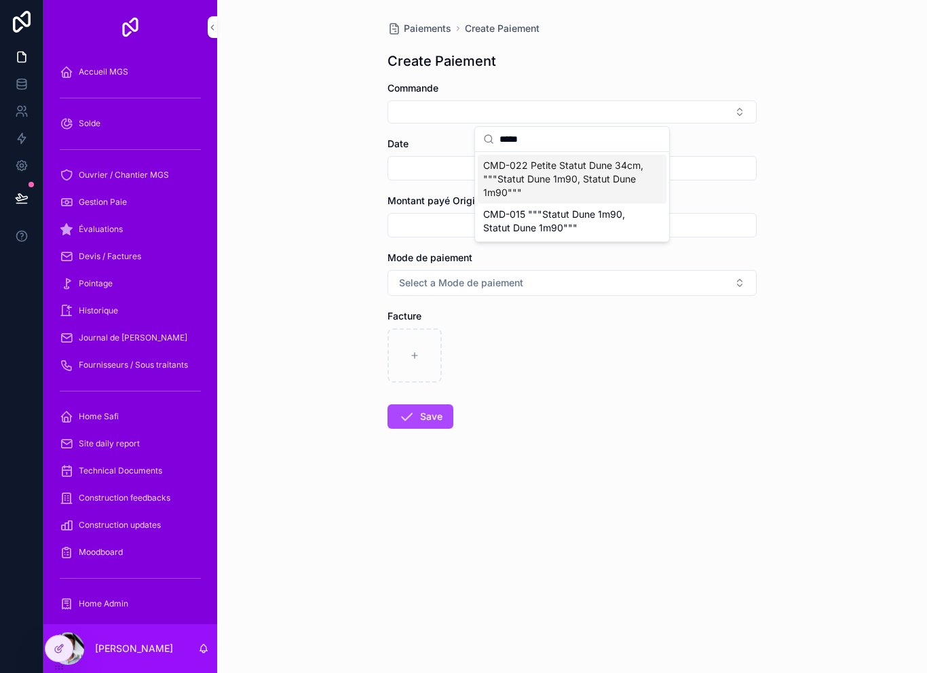
type input "*****"
click at [596, 218] on span "CMD-015 """Statut Dune 1m90, Statut Dune 1m90"""" at bounding box center [564, 221] width 162 height 27
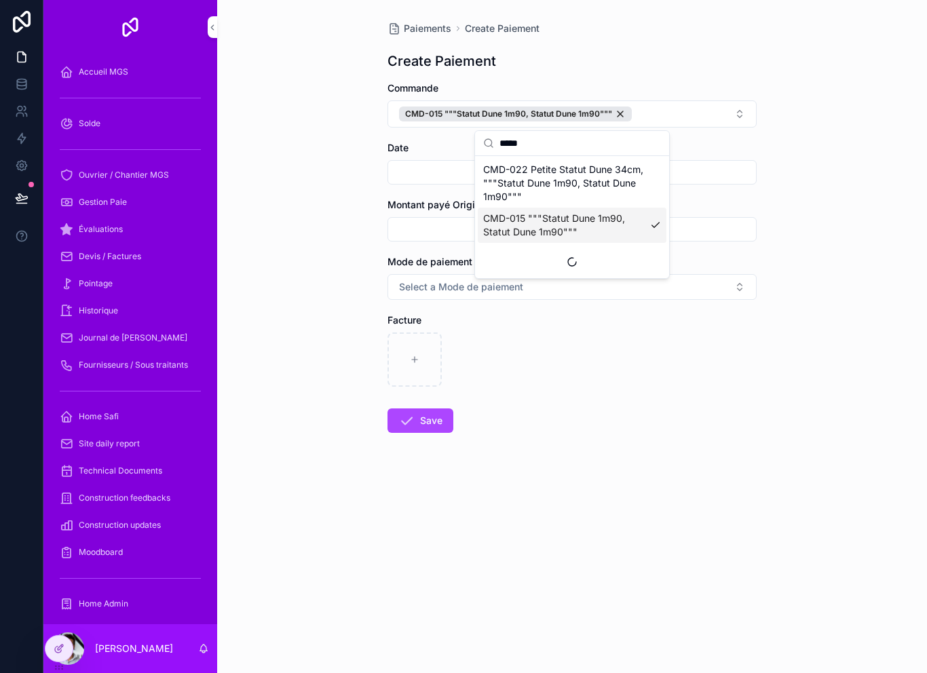
click at [424, 164] on input "scrollable content" at bounding box center [572, 172] width 368 height 19
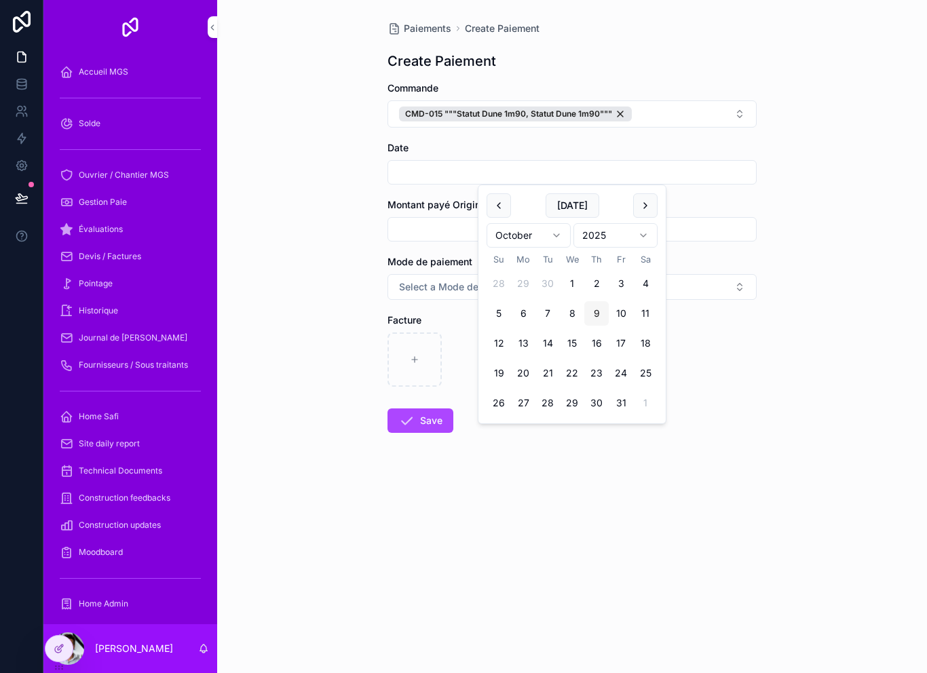
click at [603, 312] on button "9" at bounding box center [596, 313] width 24 height 24
type input "*********"
click at [762, 373] on div "Paiements Create Paiement Create Paiement Commande CMD-015 """Statut Dune 1m90,…" at bounding box center [572, 260] width 391 height 520
click at [420, 225] on input "scrollable content" at bounding box center [572, 229] width 368 height 19
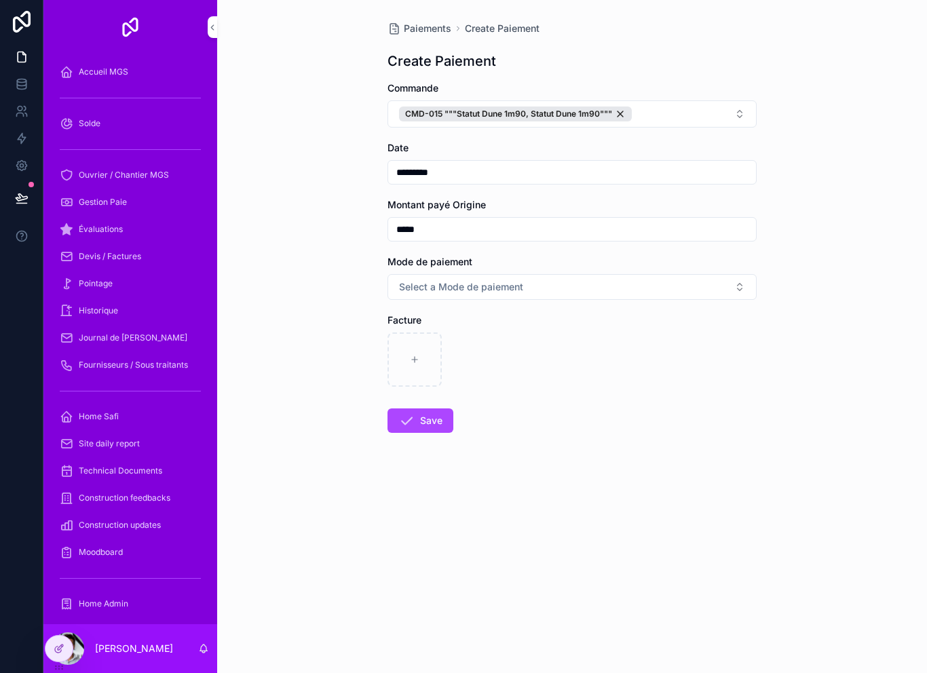
type input "*******"
click at [532, 297] on button "Select a Mode de paiement" at bounding box center [572, 287] width 369 height 26
click at [538, 342] on div "Alipay" at bounding box center [572, 341] width 189 height 20
click at [419, 370] on div "scrollable content" at bounding box center [415, 360] width 54 height 54
type input "**********"
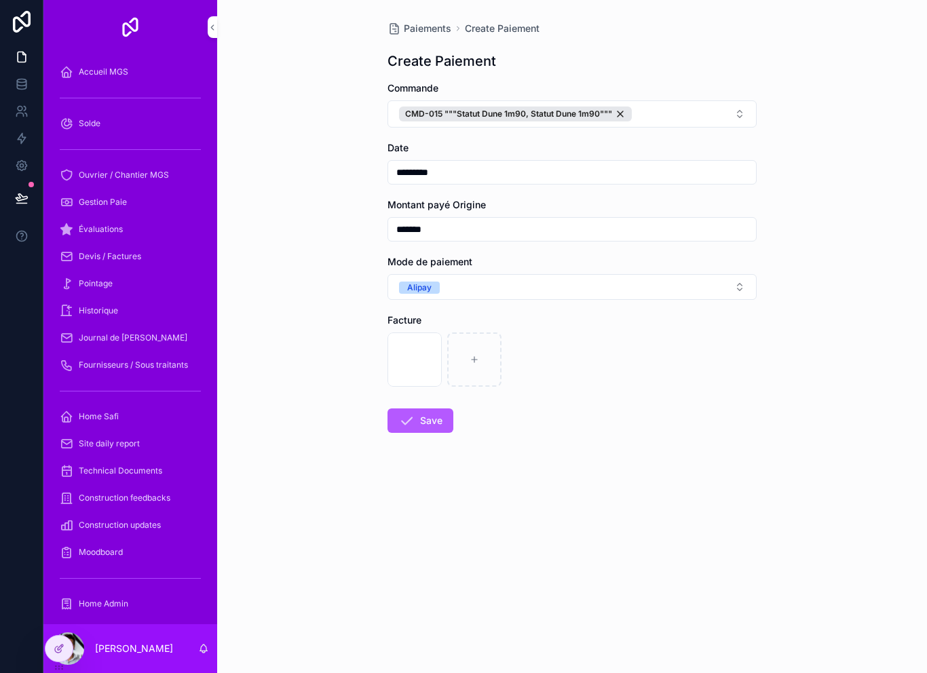
click at [431, 426] on button "Save" at bounding box center [421, 421] width 66 height 24
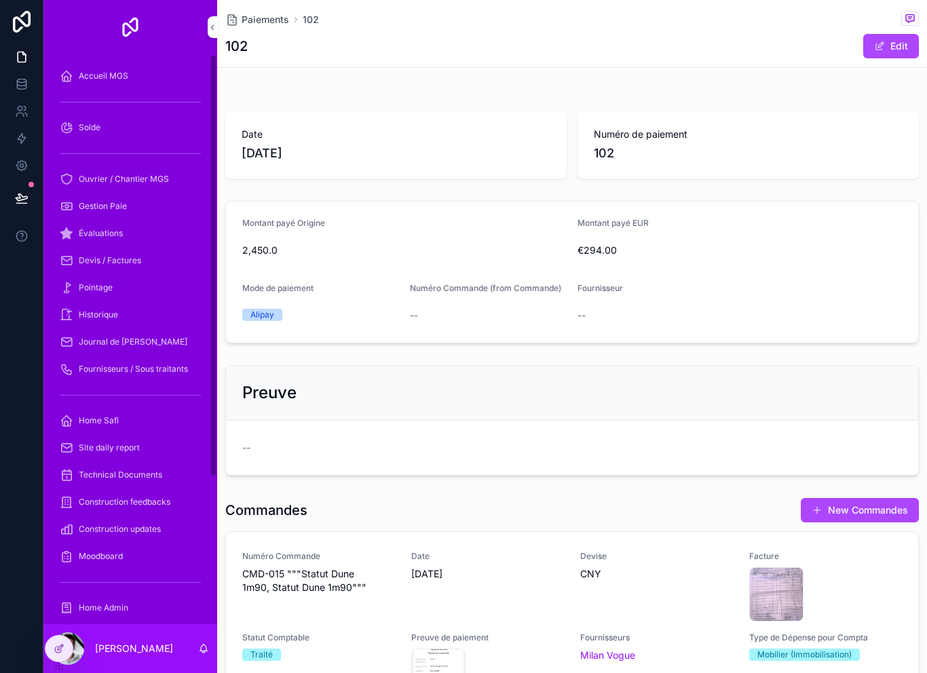
click at [410, 262] on html "Accueil MGS Solde Ouvrier / Chantier MGS Gestion Paie Évaluations Devis / Factu…" at bounding box center [463, 336] width 927 height 673
click at [410, 263] on form "Montant payé Origine 2,450.0 Montant payé EUR €294.00 Mode de paiement Alipay N…" at bounding box center [572, 272] width 692 height 141
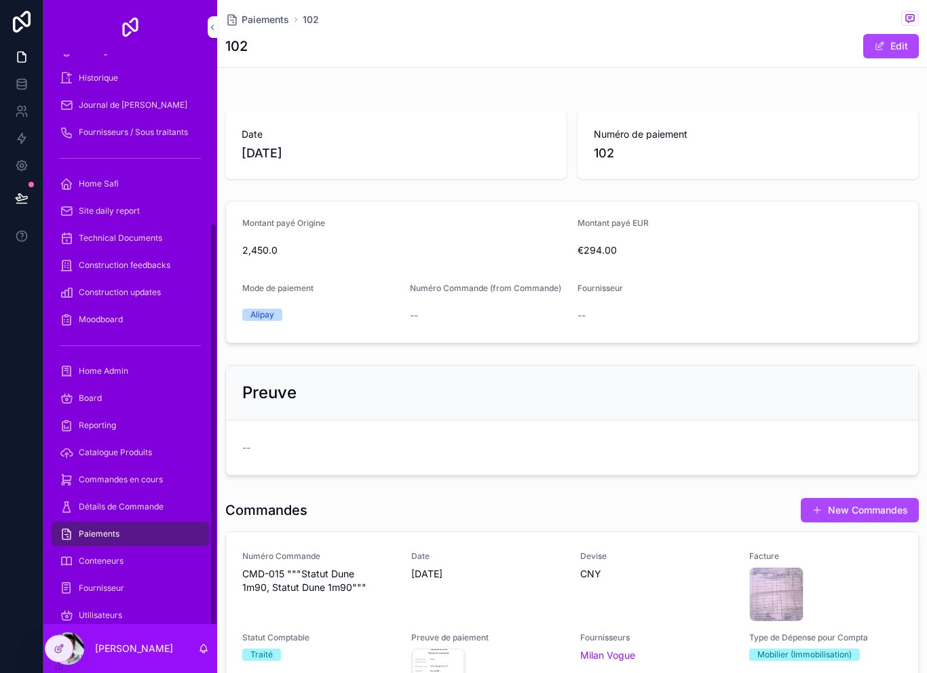
scroll to position [236, 0]
click at [156, 508] on span "Détails de Commande" at bounding box center [121, 507] width 85 height 11
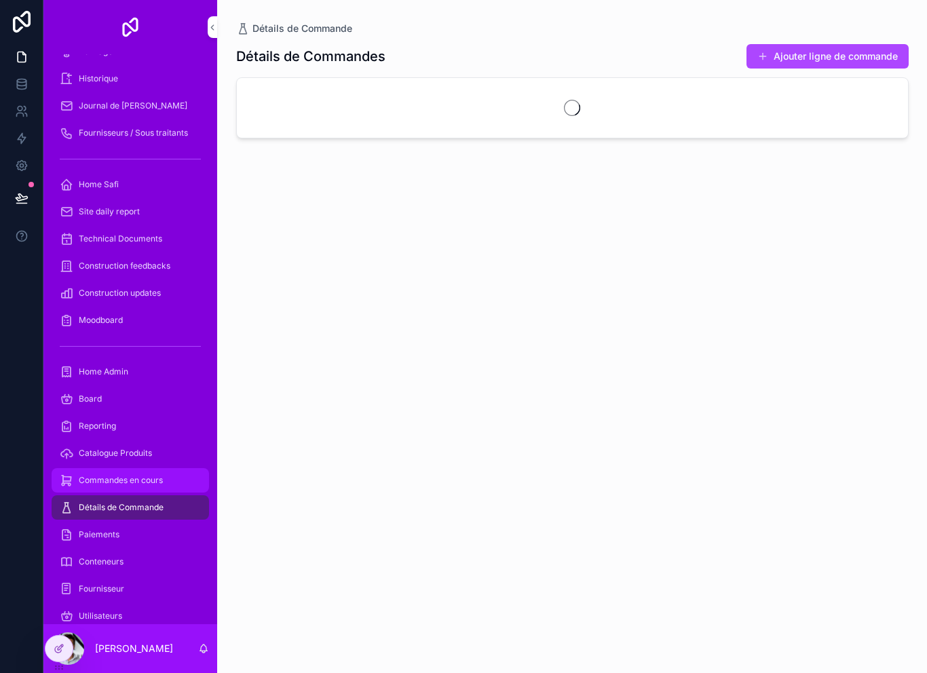
click at [164, 476] on div "Commandes en cours" at bounding box center [130, 481] width 141 height 22
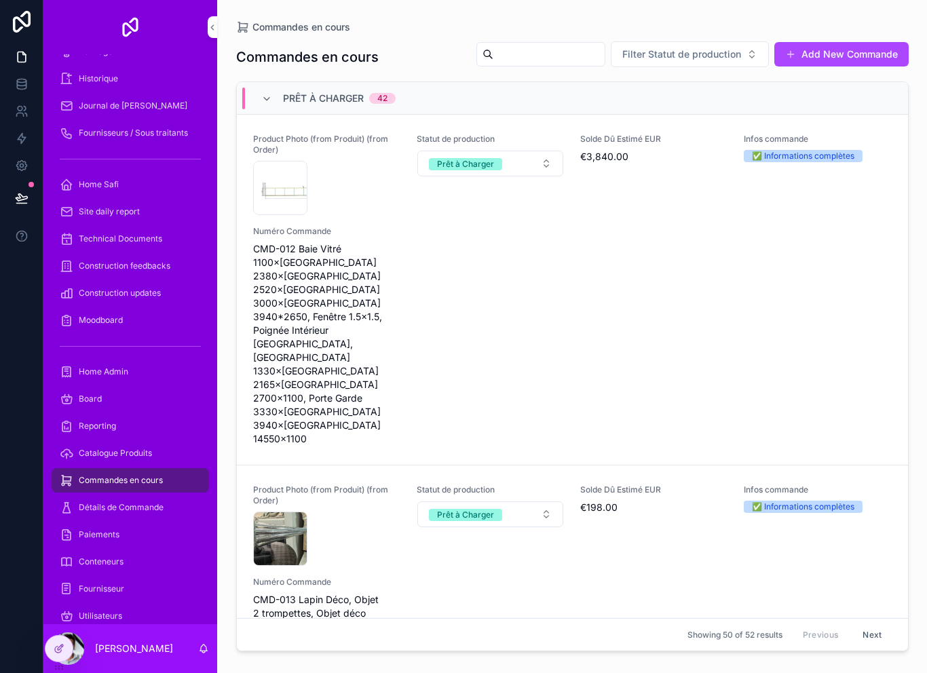
scroll to position [2643, 0]
click at [524, 54] on input "scrollable content" at bounding box center [549, 54] width 111 height 19
type input "******"
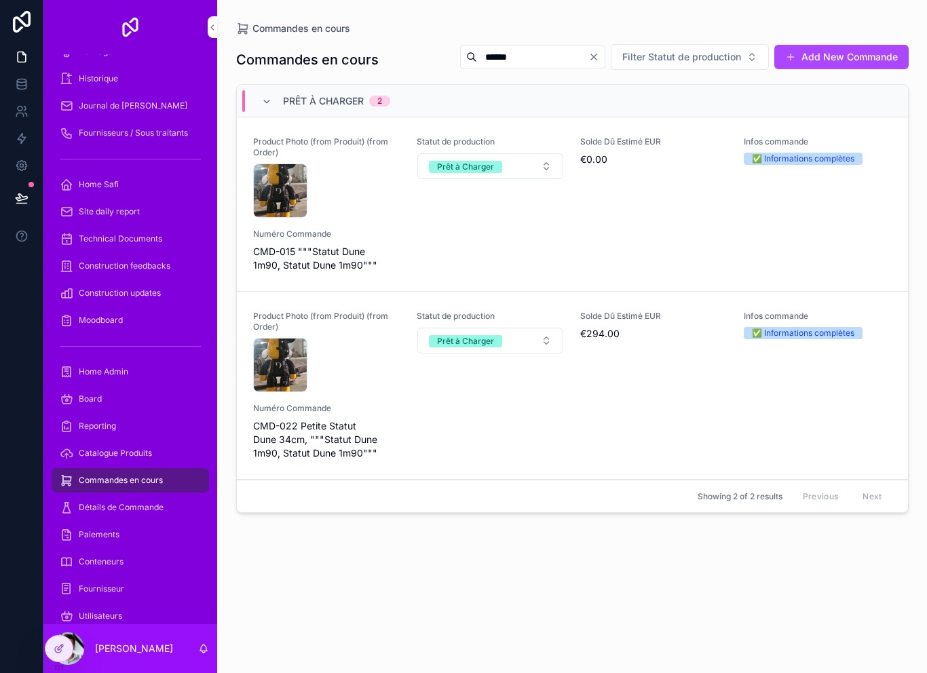
click at [386, 407] on span "Numéro Commande" at bounding box center [326, 408] width 147 height 11
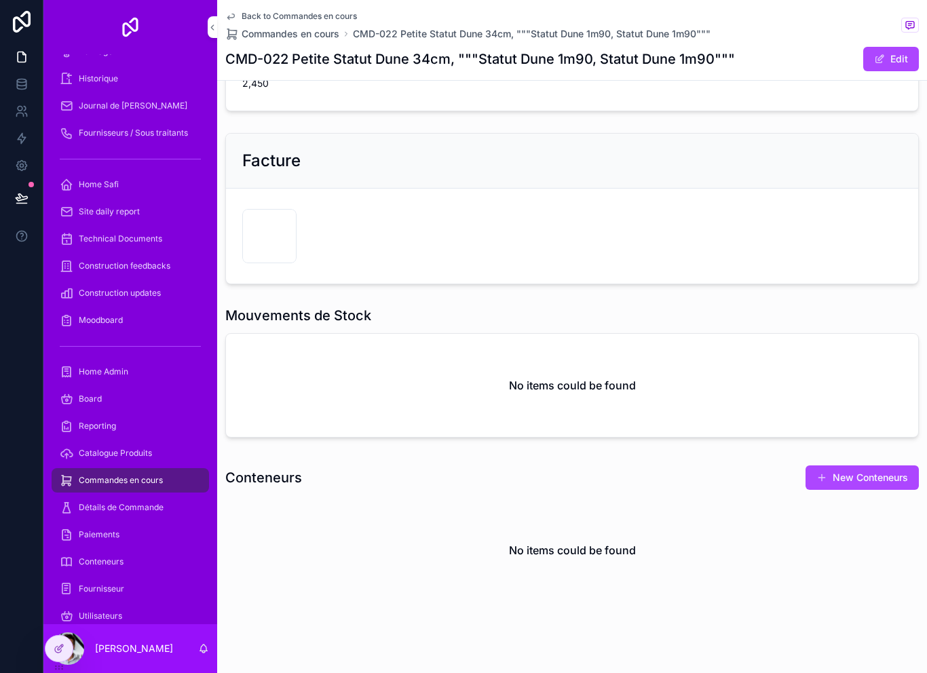
scroll to position [388, 0]
click at [264, 231] on div "CleanShot-2025-09-03-at-22.20.41@2x .png" at bounding box center [269, 237] width 54 height 54
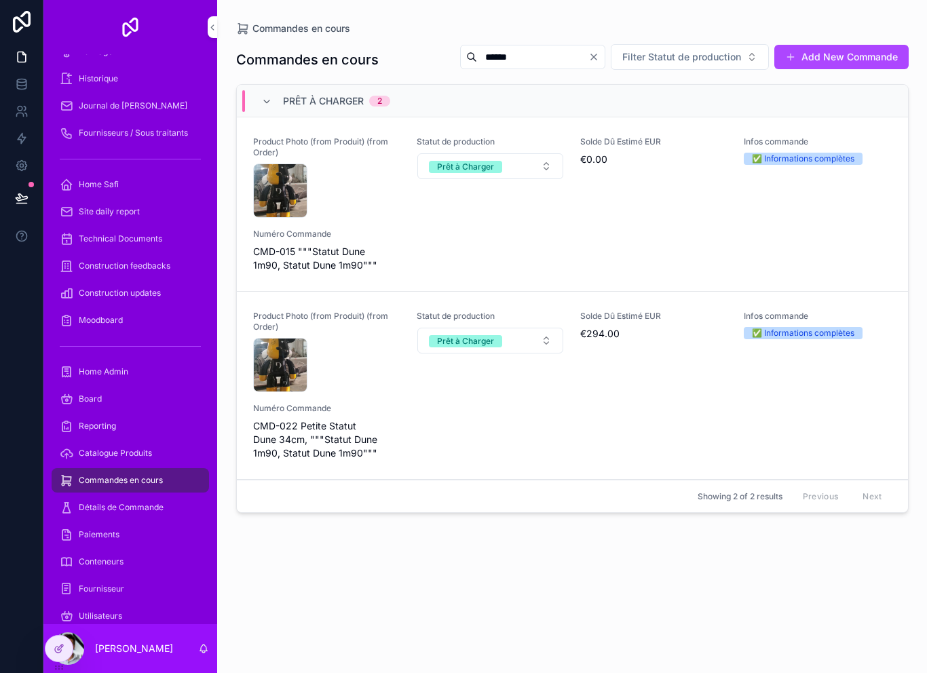
click at [366, 233] on span "Numéro Commande" at bounding box center [326, 234] width 147 height 11
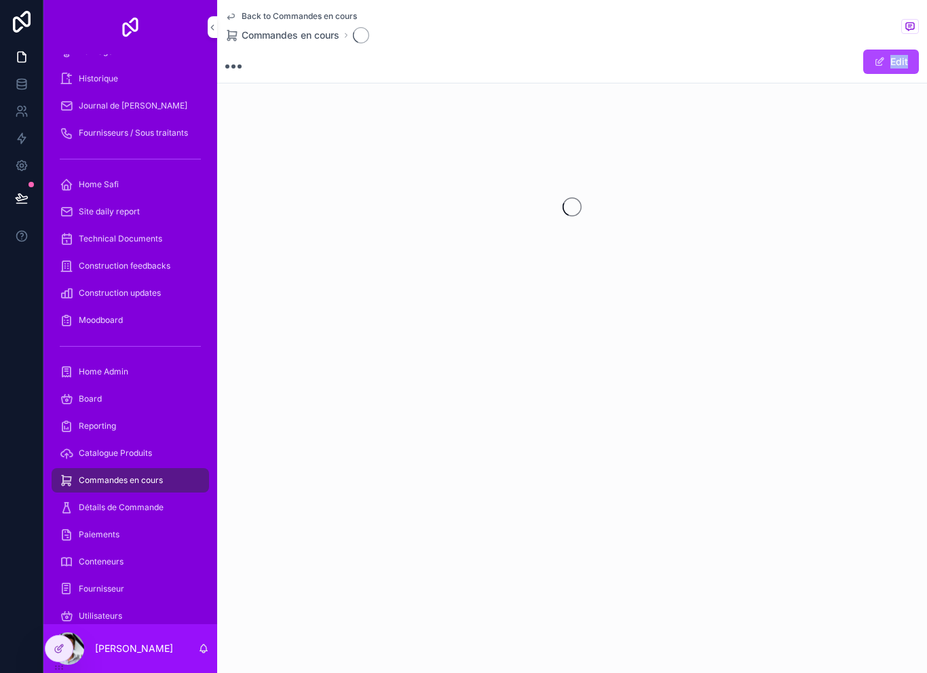
click at [366, 233] on div "scrollable content" at bounding box center [572, 207] width 710 height 215
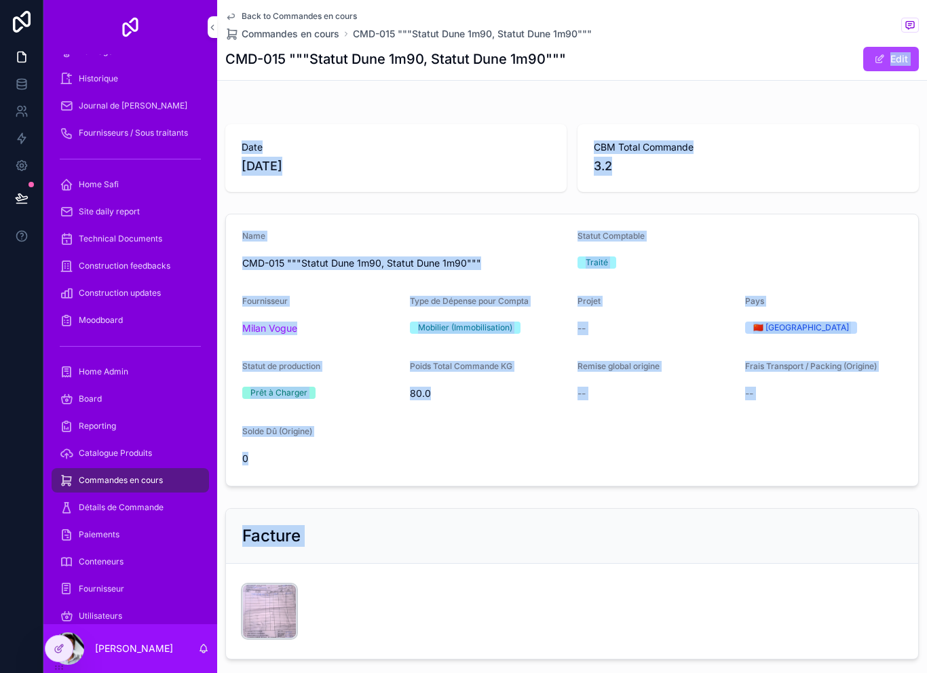
click at [259, 612] on div "CleanShot-2025-09-03-at-23.01.07@2x .png" at bounding box center [269, 611] width 54 height 54
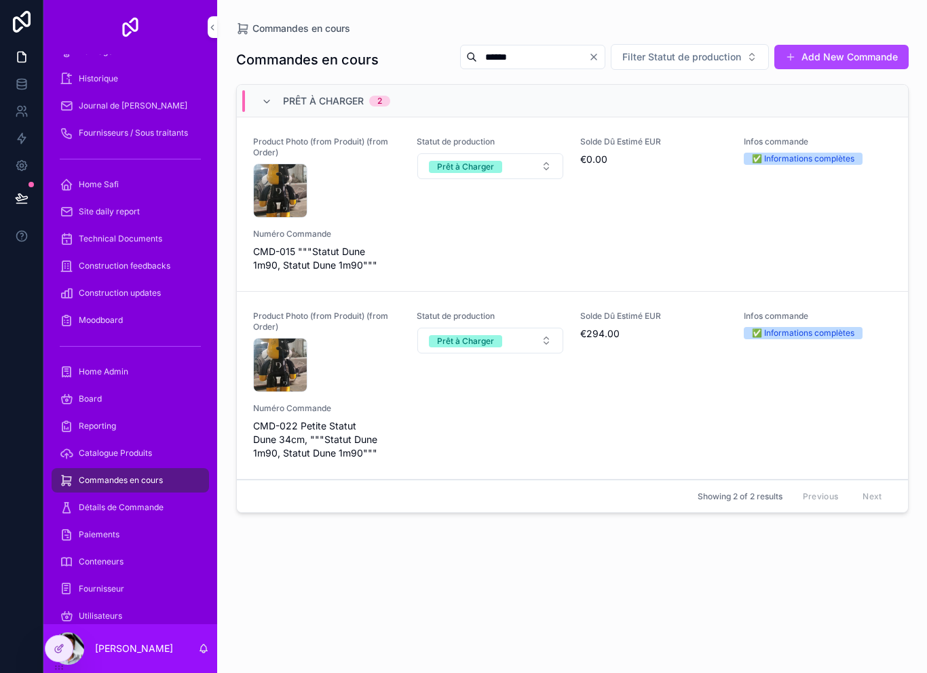
click at [516, 49] on input "******" at bounding box center [532, 57] width 111 height 19
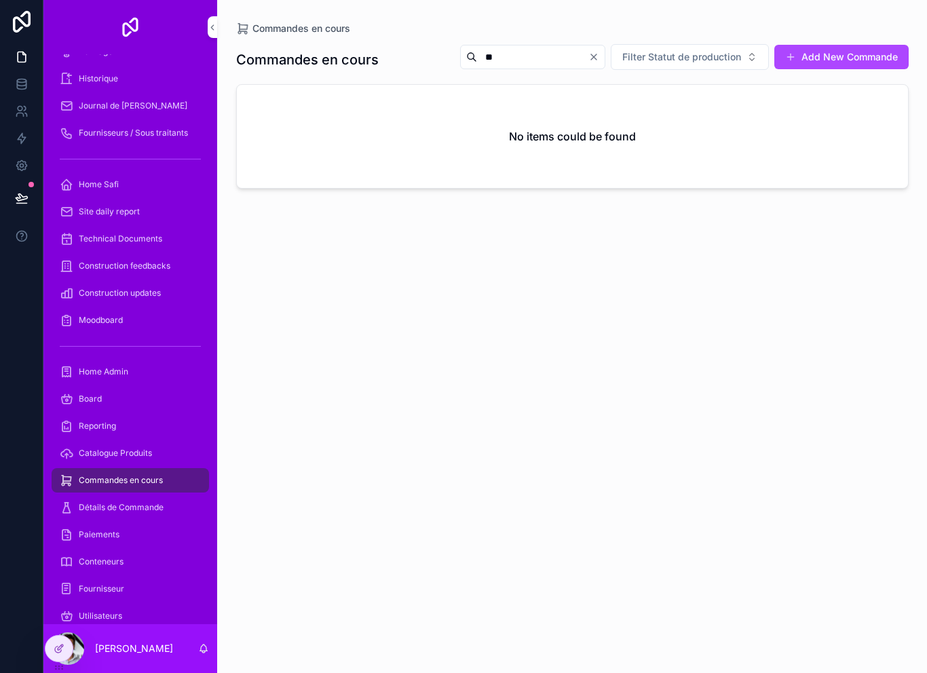
type input "*"
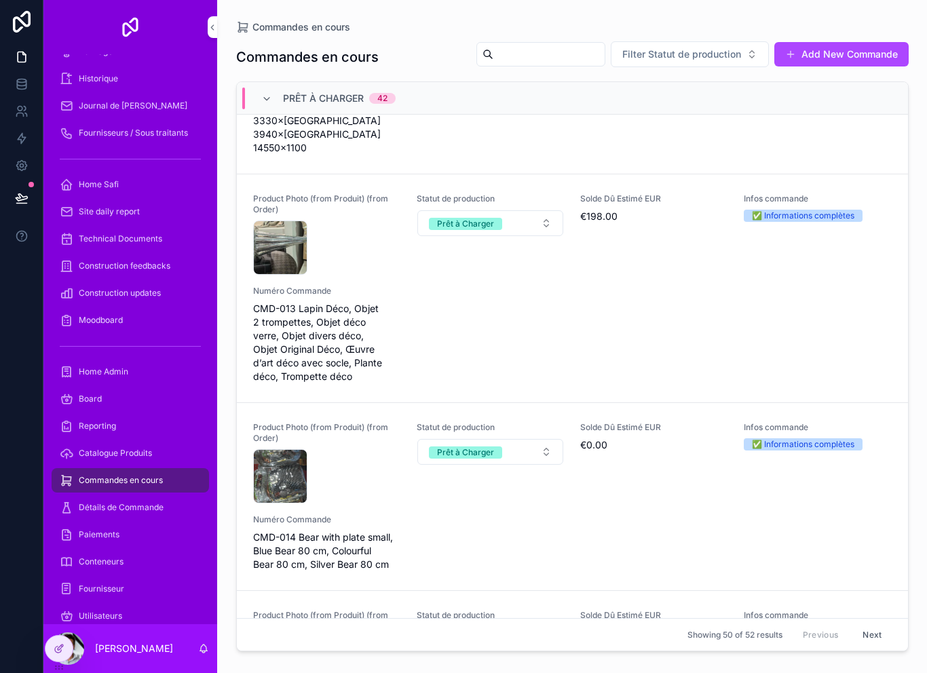
scroll to position [2924, 0]
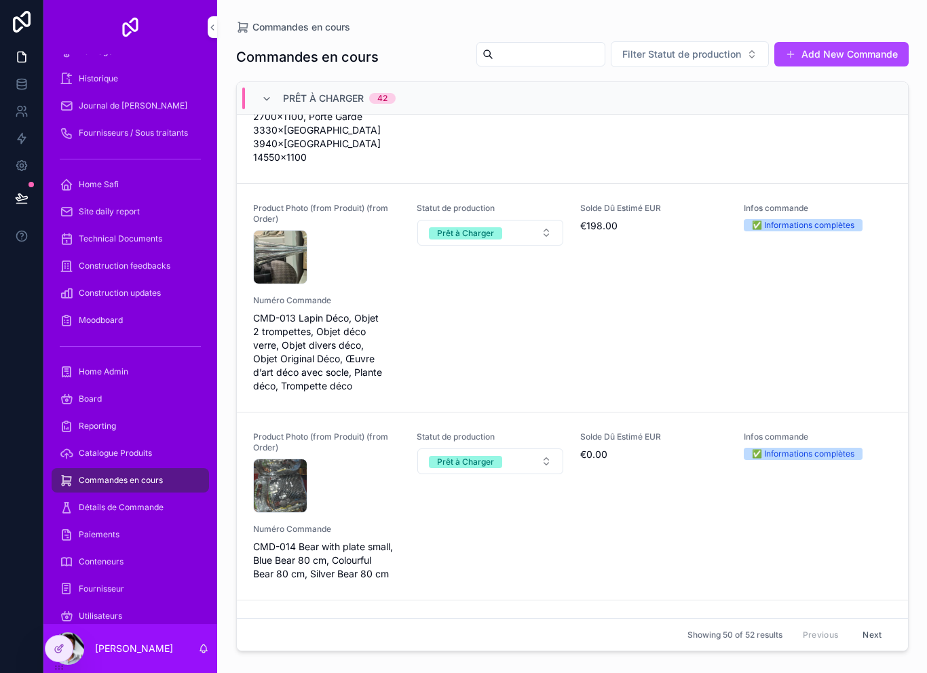
click at [728, 308] on div "Product Photo (from Produit) (from Order) CleanShot-2025-09-03-at-20.12.13@2x .…" at bounding box center [572, 298] width 639 height 190
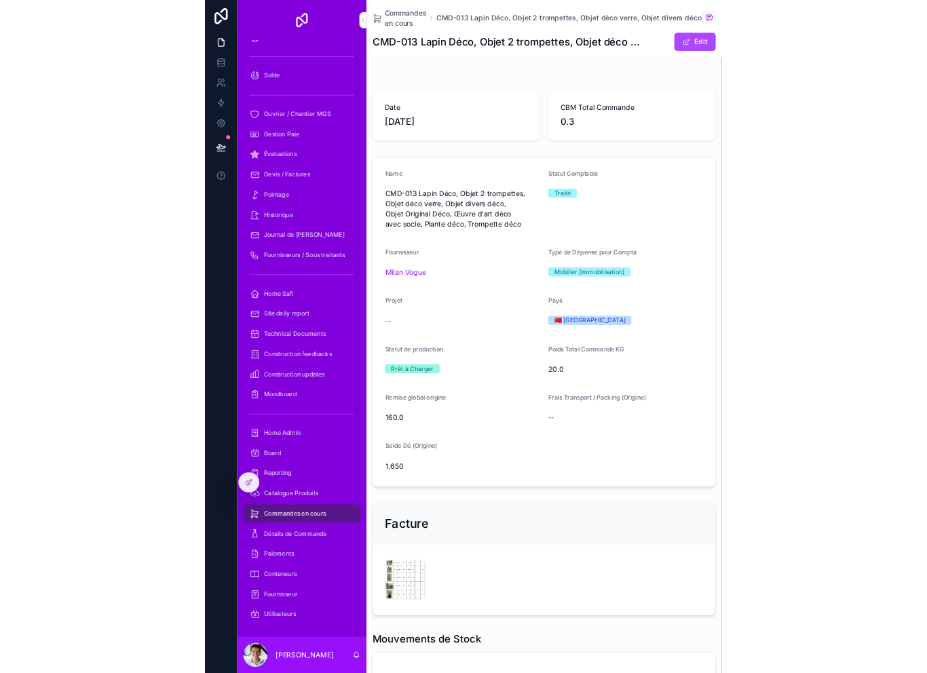
scroll to position [4, 0]
